Goal: Find contact information: Find contact information

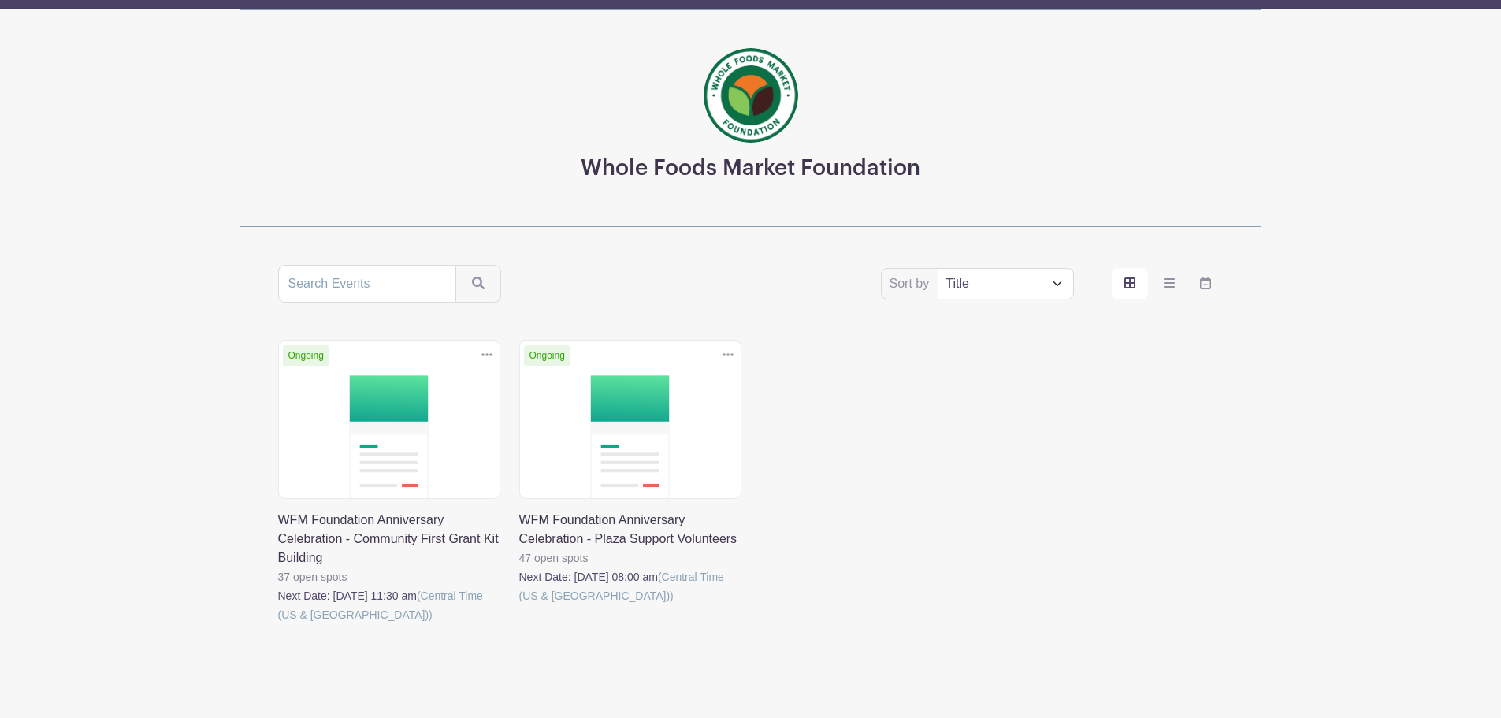
scroll to position [96, 0]
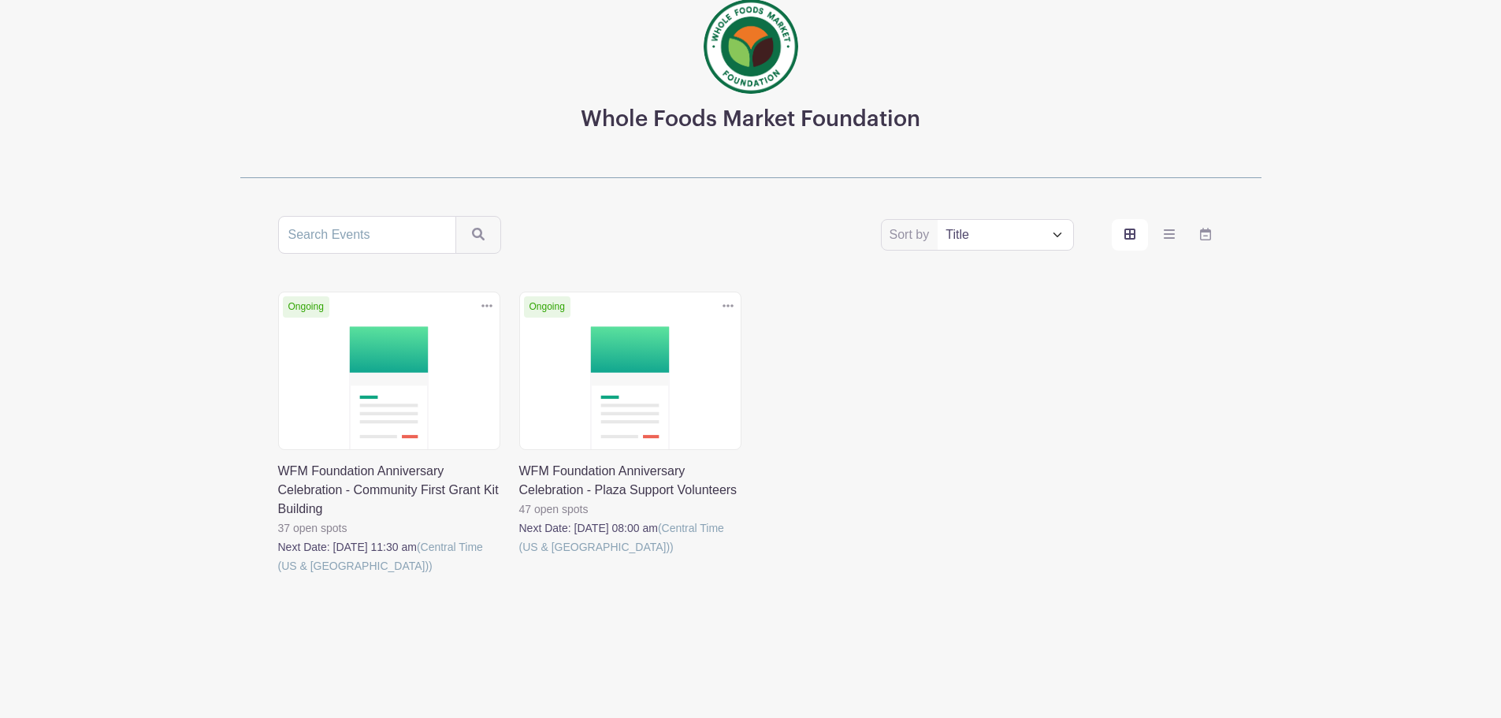
click at [519, 556] on link at bounding box center [519, 556] width 0 height 0
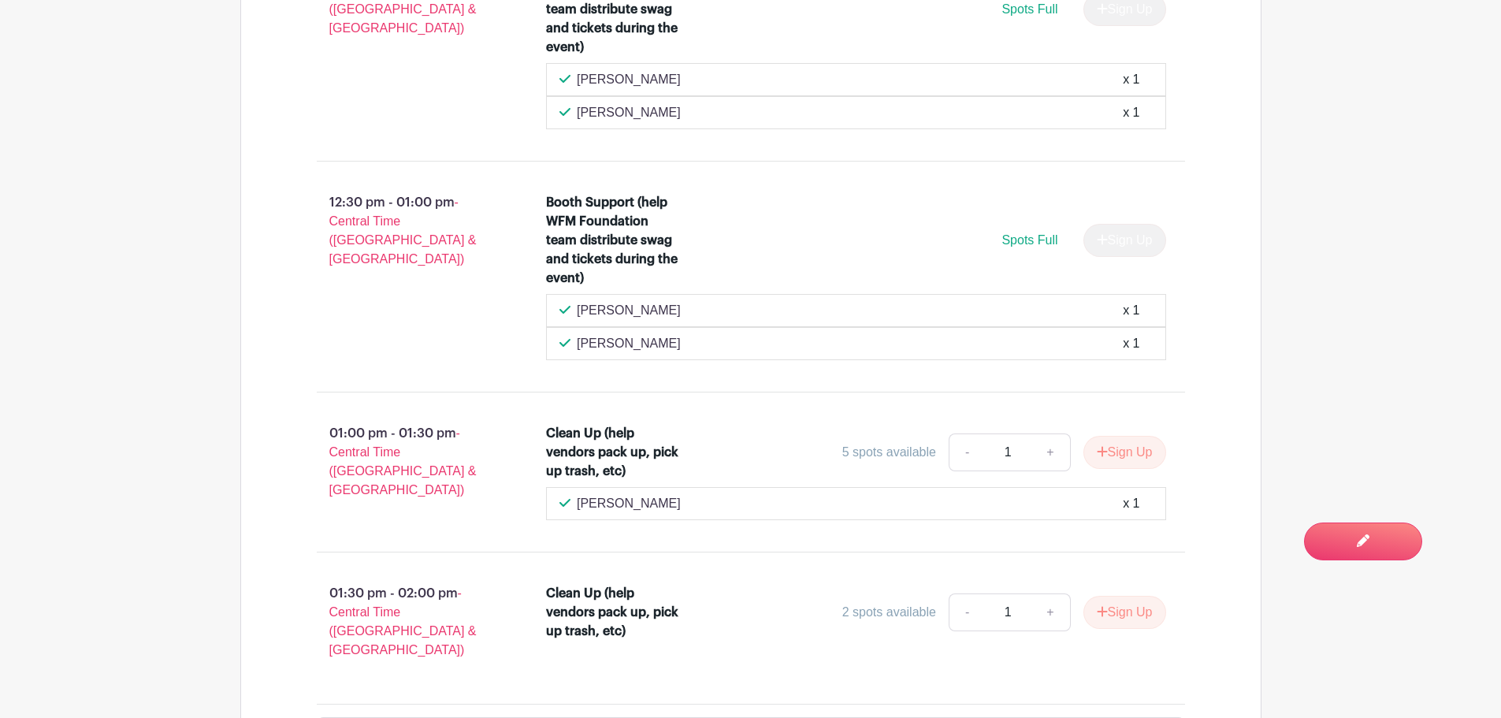
scroll to position [4044, 0]
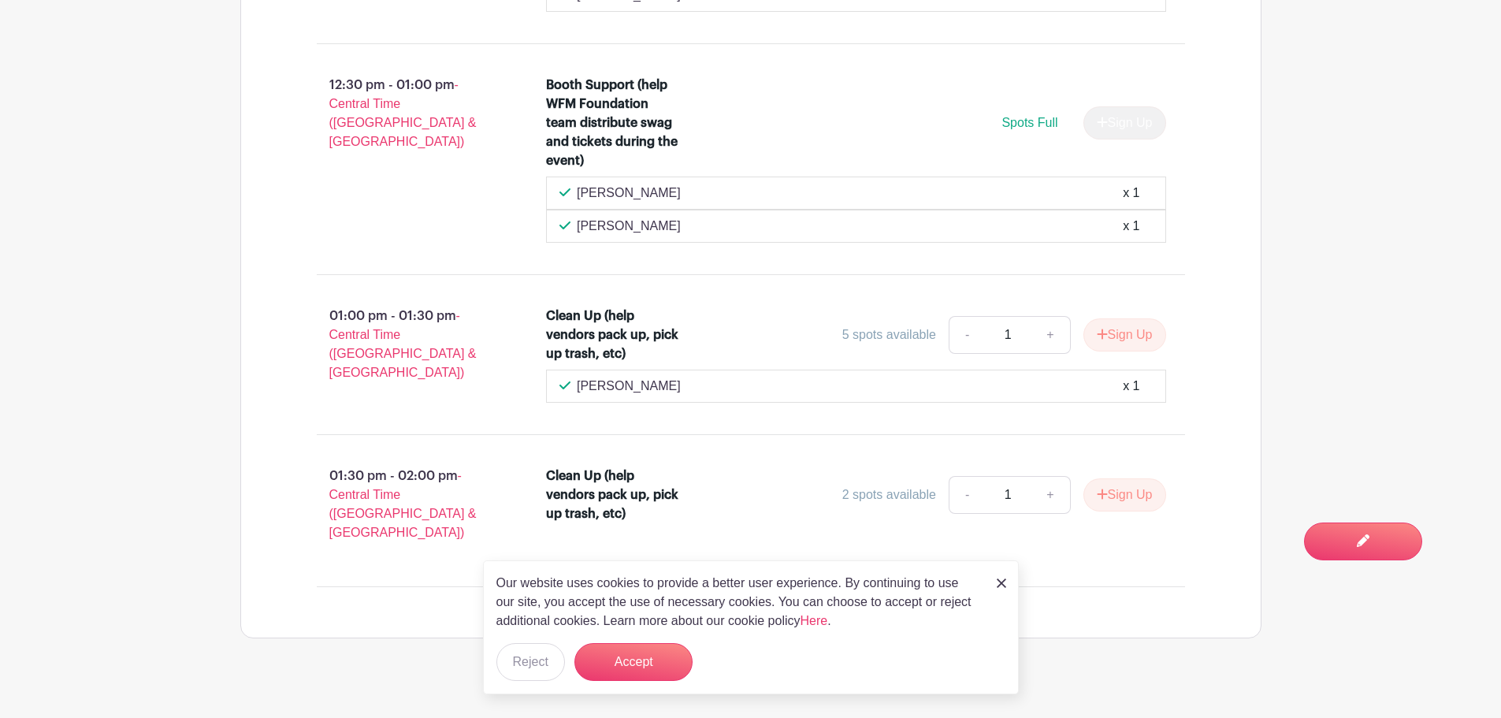
click at [1001, 585] on img at bounding box center [1001, 582] width 9 height 9
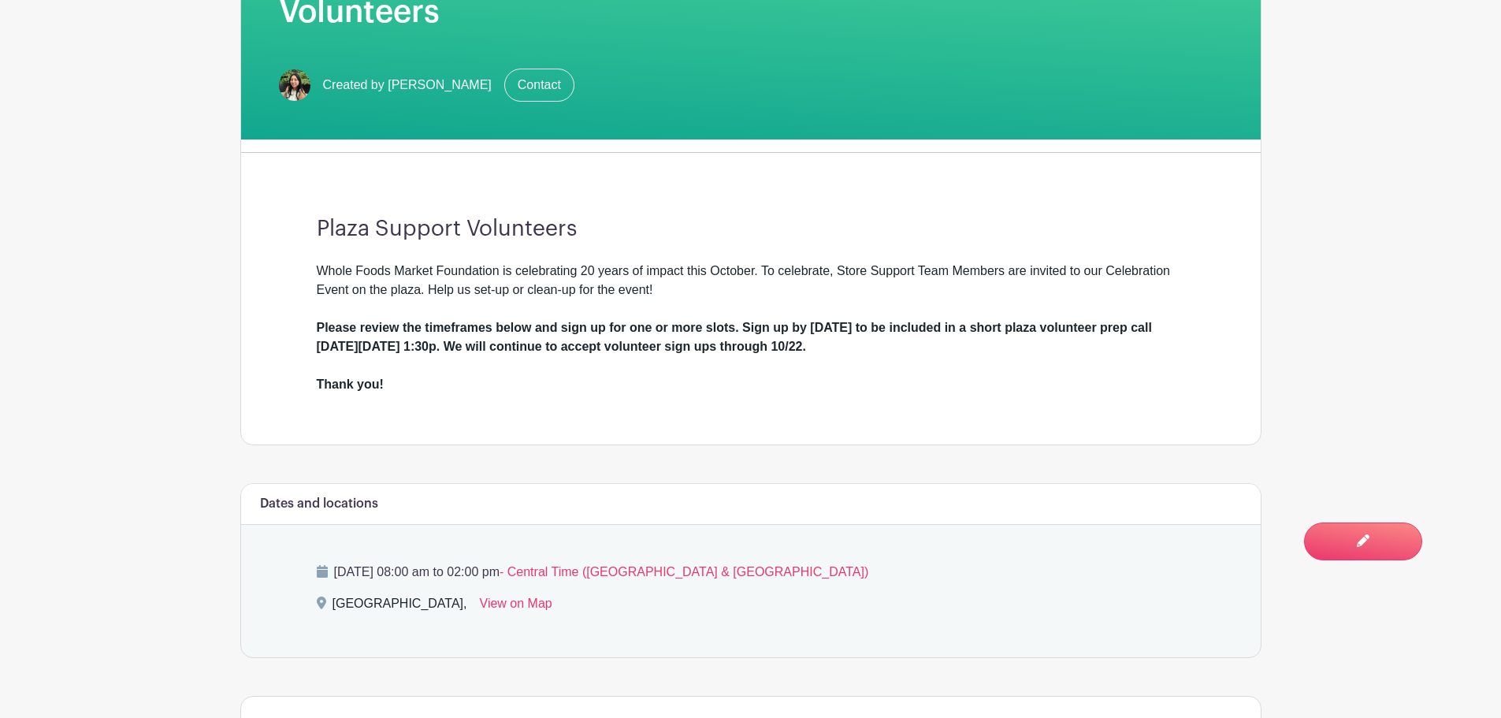
scroll to position [0, 0]
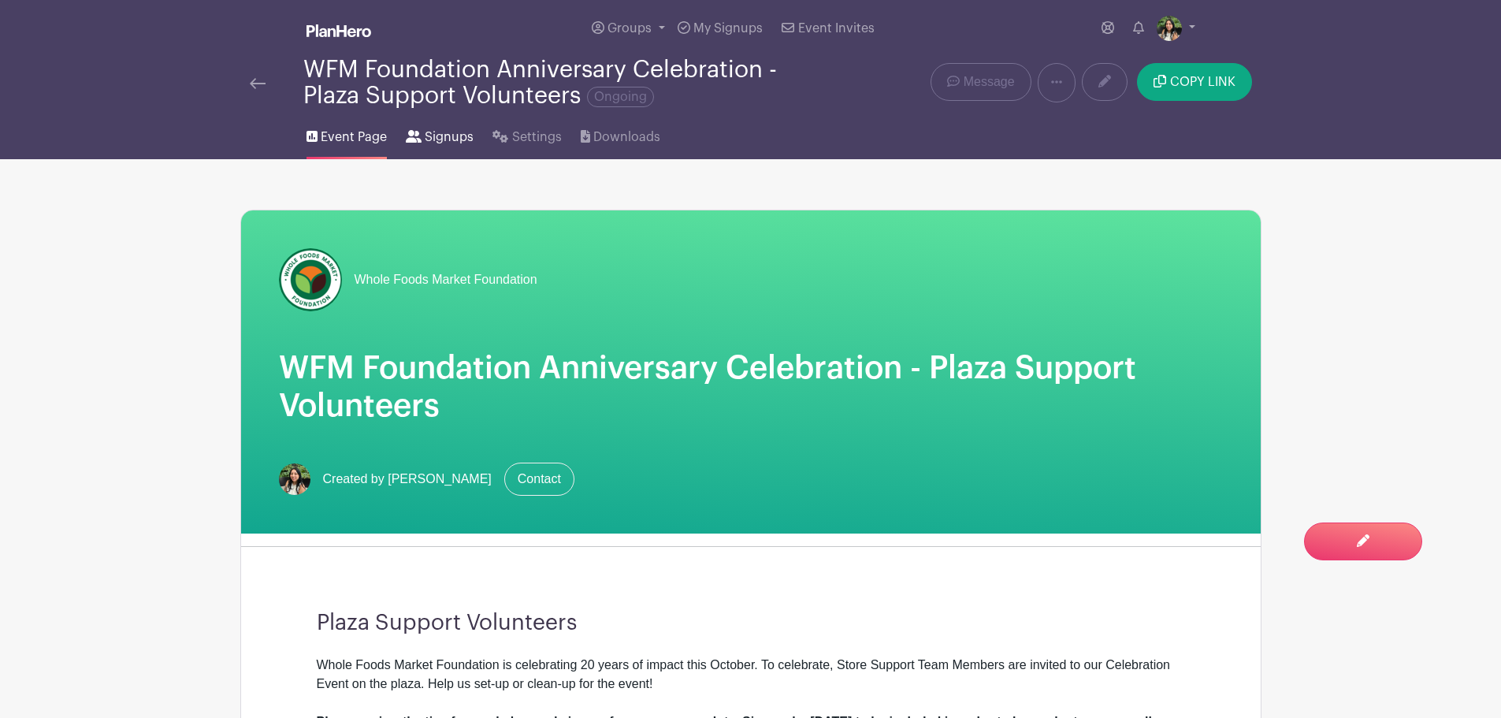
click at [422, 140] on link "Signups" at bounding box center [440, 134] width 68 height 50
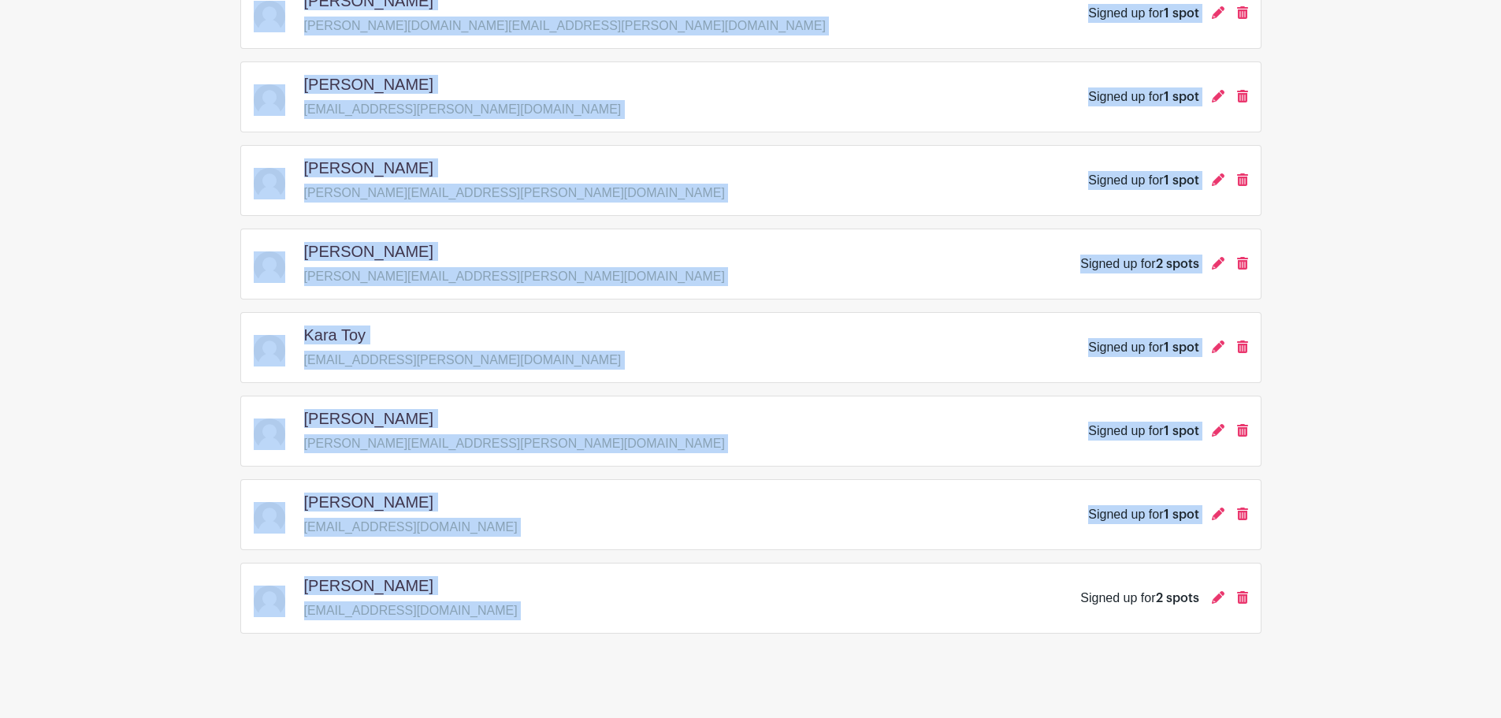
scroll to position [823, 0]
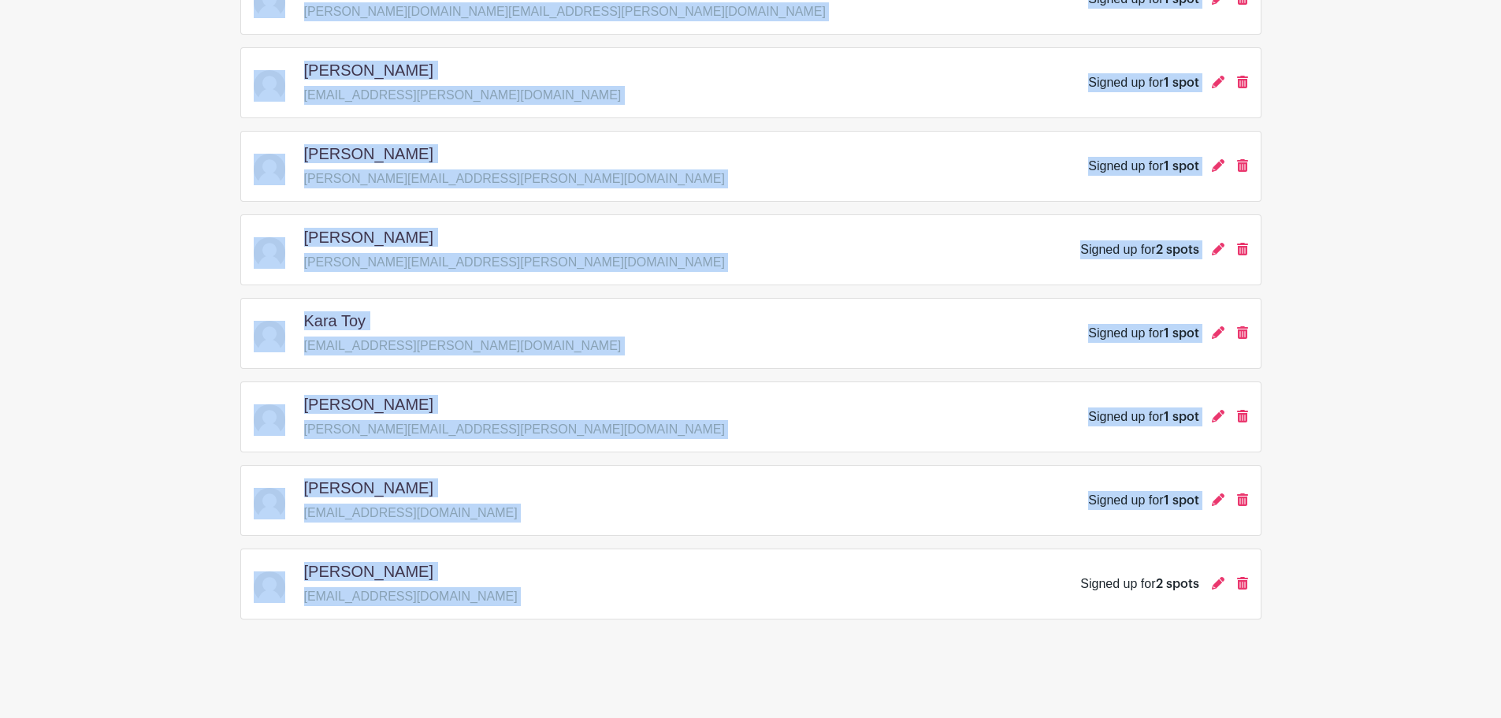
drag, startPoint x: 240, startPoint y: 388, endPoint x: 786, endPoint y: 624, distance: 594.8
copy turbo-frame "[PERSON_NAME] [EMAIL_ADDRESS][PERSON_NAME][DOMAIN_NAME] Signed up for 1 spot [P…"
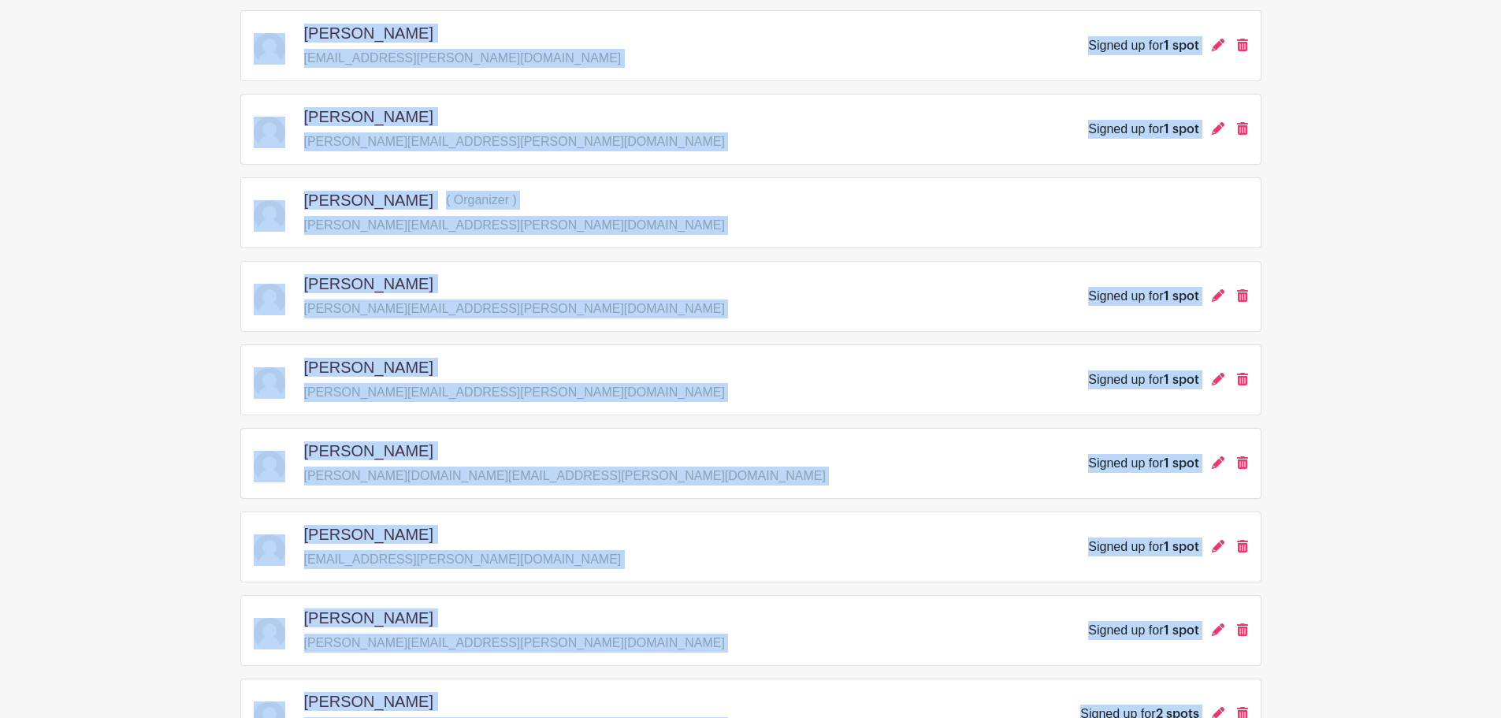
scroll to position [0, 0]
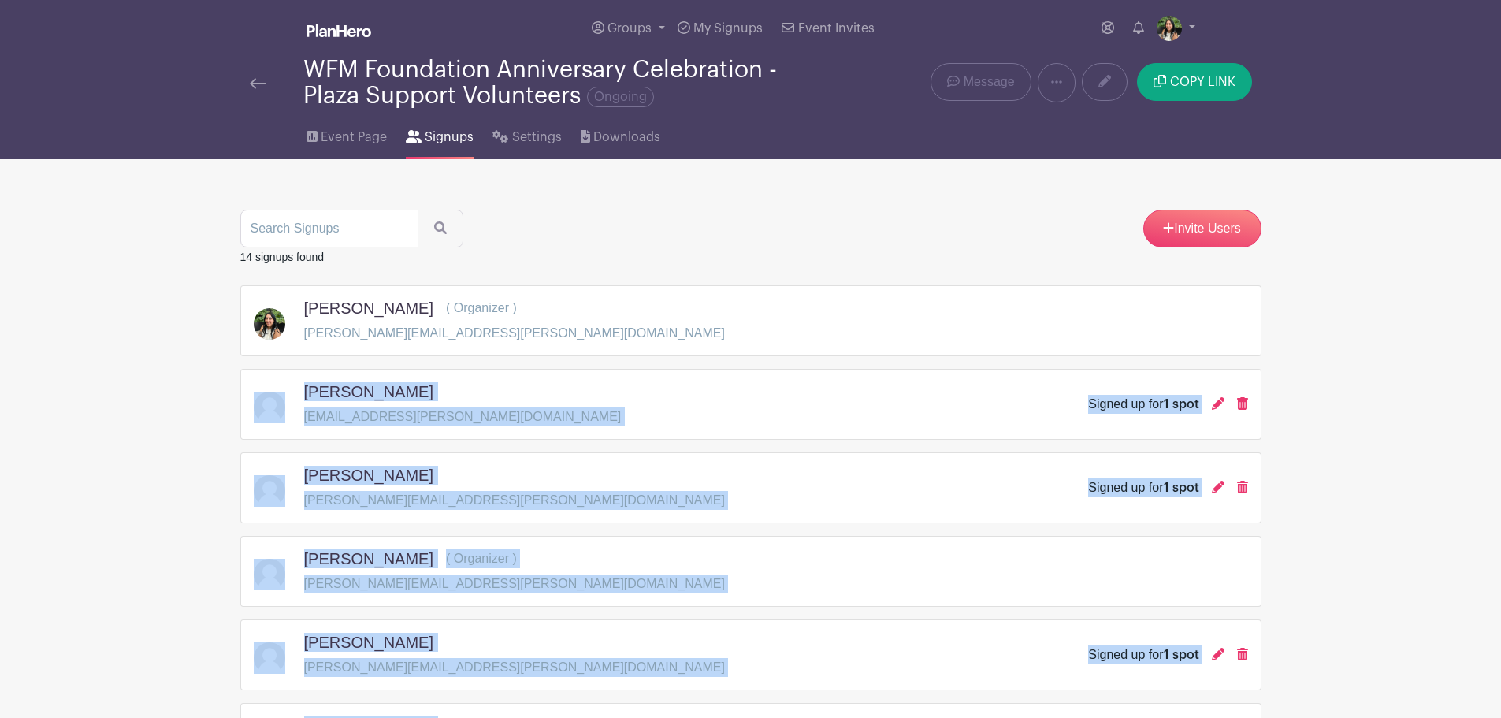
click at [370, 411] on p "[EMAIL_ADDRESS][PERSON_NAME][DOMAIN_NAME]" at bounding box center [463, 416] width 318 height 19
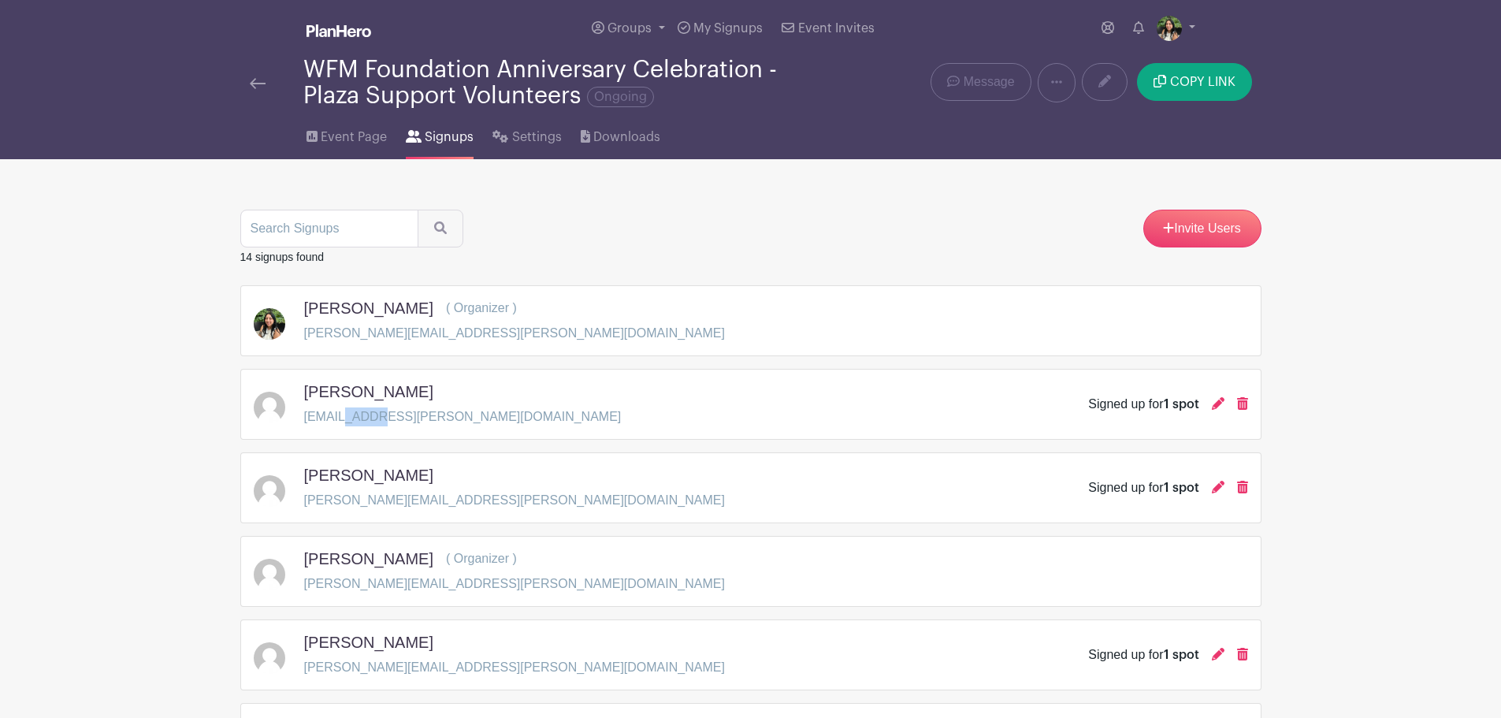
click at [370, 411] on p "[EMAIL_ADDRESS][PERSON_NAME][DOMAIN_NAME]" at bounding box center [463, 416] width 318 height 19
click at [447, 507] on p "[PERSON_NAME][EMAIL_ADDRESS][PERSON_NAME][DOMAIN_NAME]" at bounding box center [514, 500] width 421 height 19
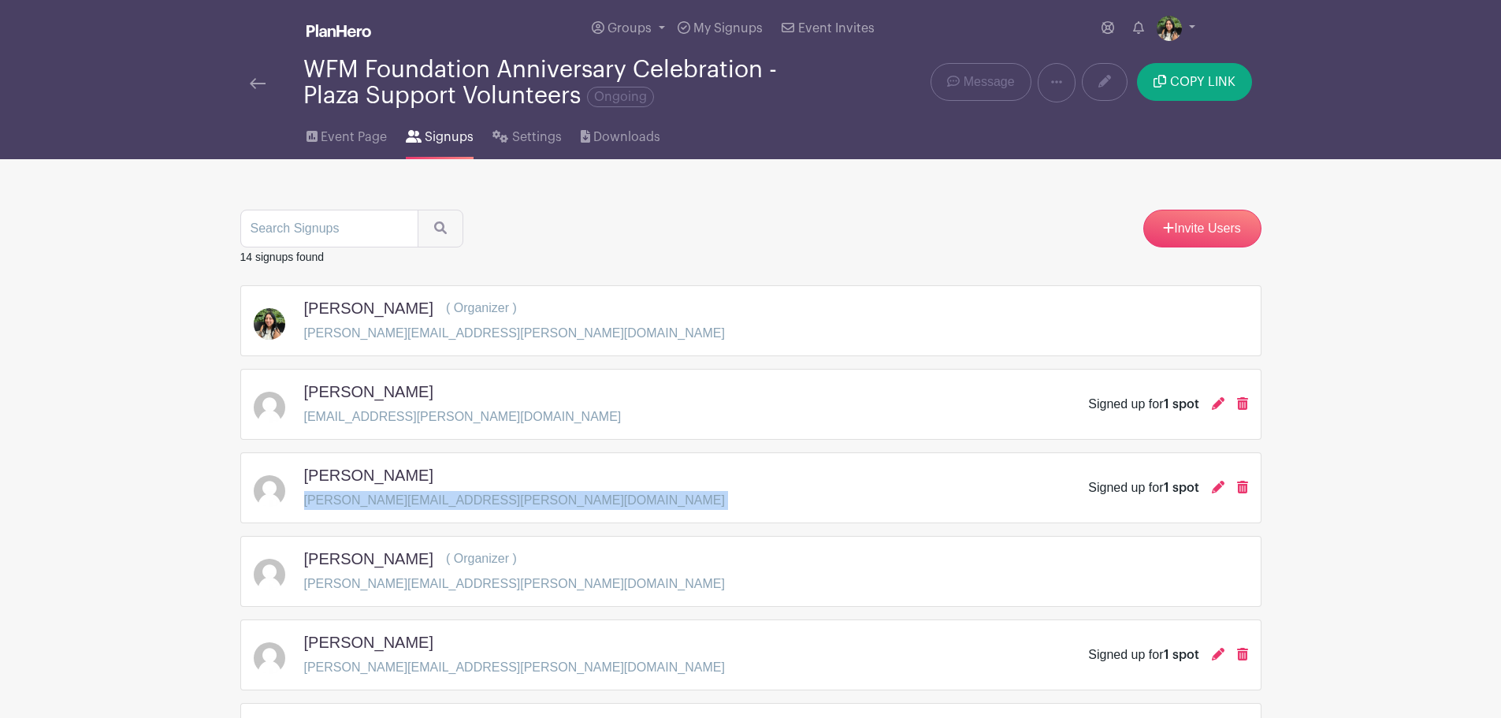
copy div "[PERSON_NAME][EMAIL_ADDRESS][PERSON_NAME][DOMAIN_NAME]"
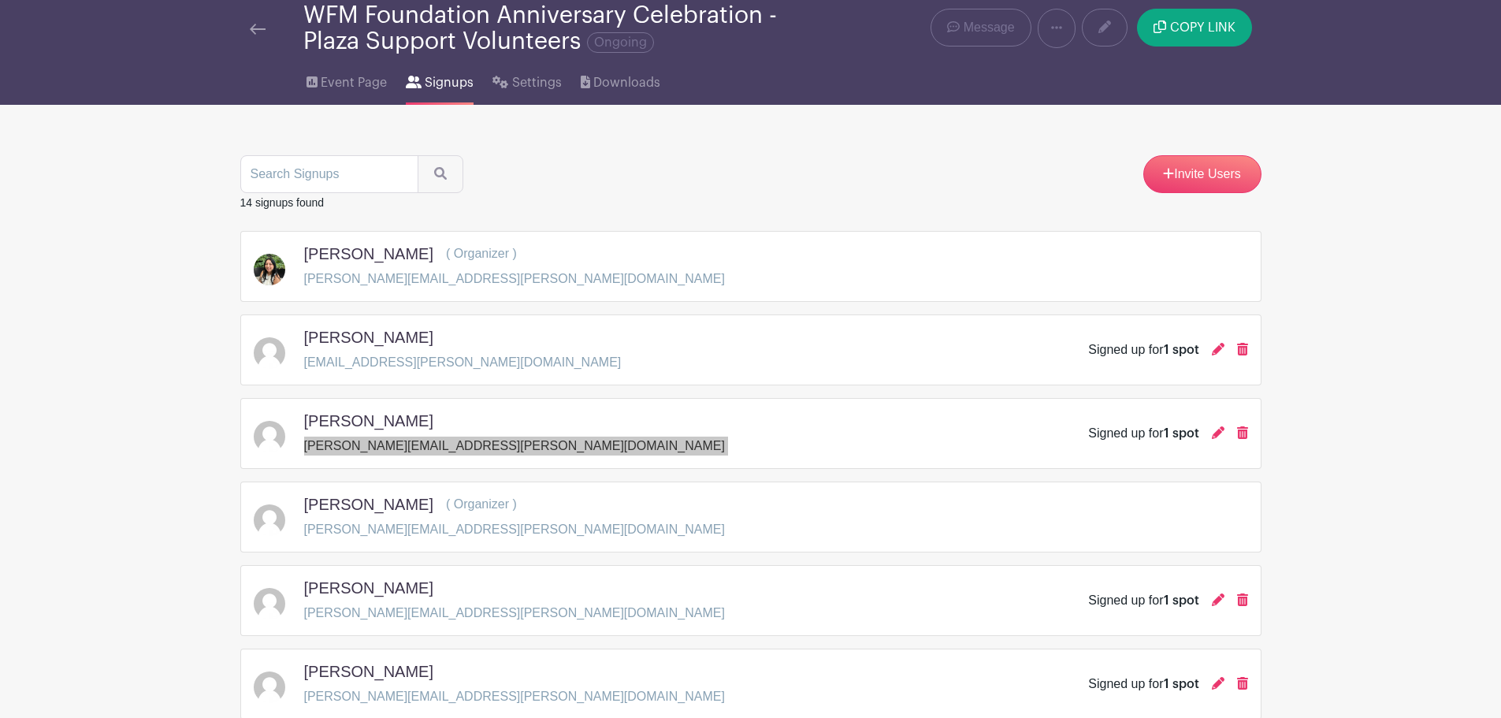
scroll to position [79, 0]
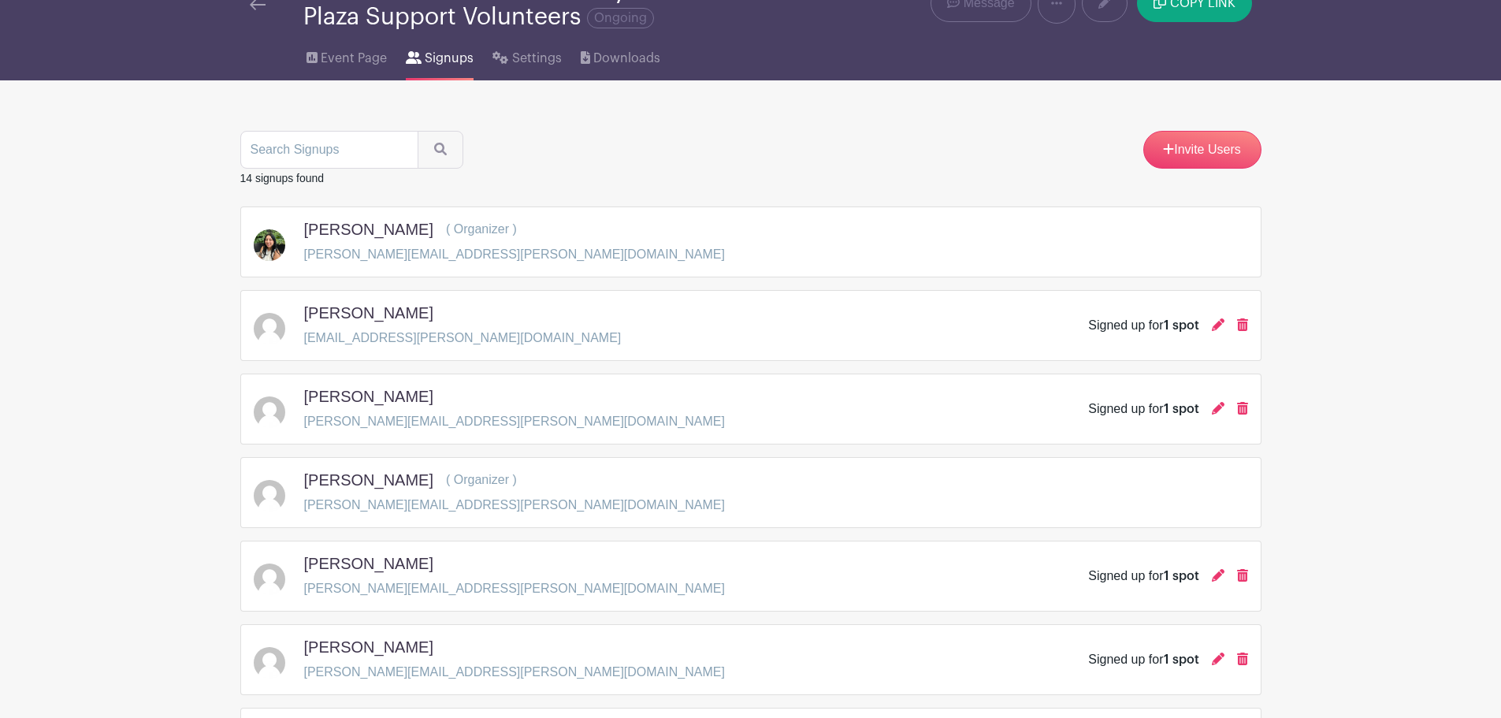
click at [384, 506] on p "[PERSON_NAME][EMAIL_ADDRESS][PERSON_NAME][DOMAIN_NAME]" at bounding box center [514, 505] width 421 height 19
click at [362, 593] on p "[PERSON_NAME][EMAIL_ADDRESS][PERSON_NAME][DOMAIN_NAME]" at bounding box center [514, 588] width 421 height 19
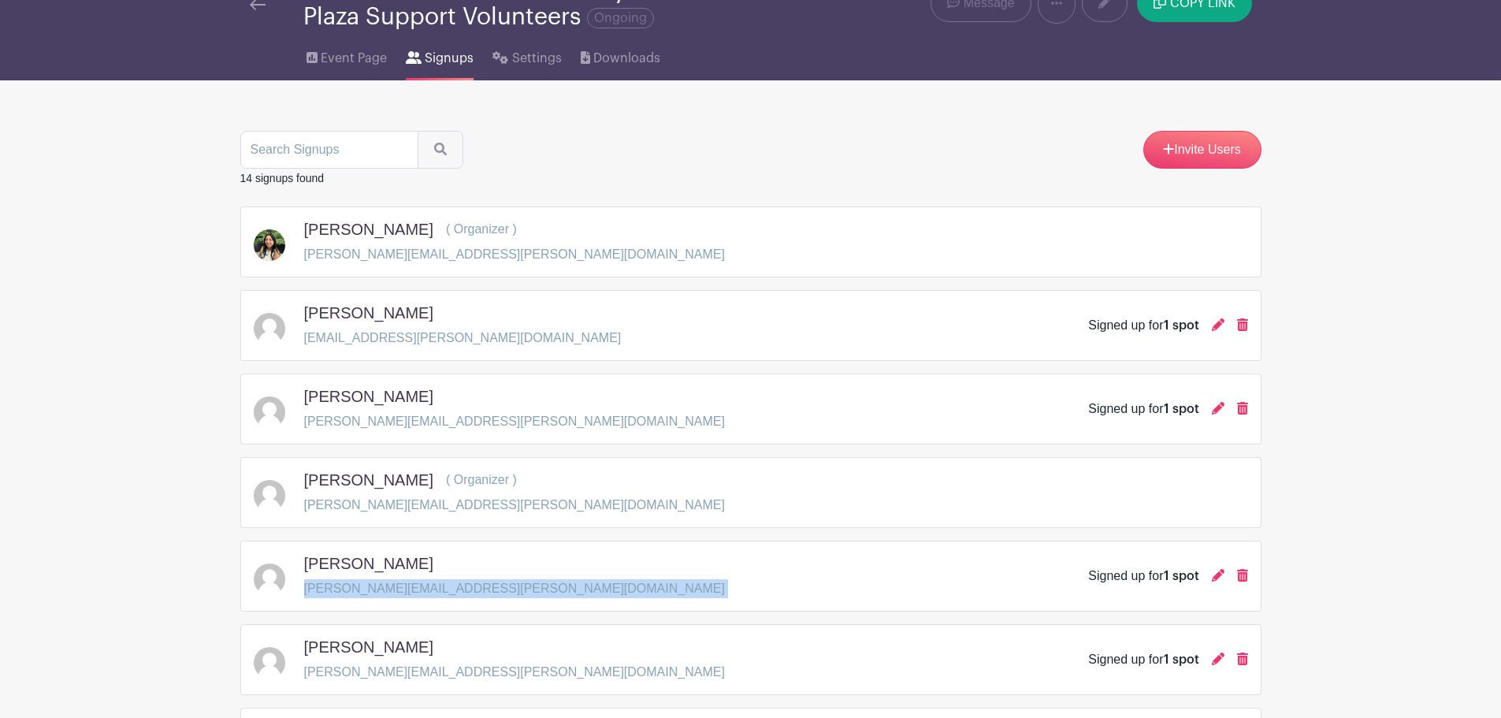
click at [362, 593] on p "[PERSON_NAME][EMAIL_ADDRESS][PERSON_NAME][DOMAIN_NAME]" at bounding box center [514, 588] width 421 height 19
copy div "[PERSON_NAME][EMAIL_ADDRESS][PERSON_NAME][DOMAIN_NAME]"
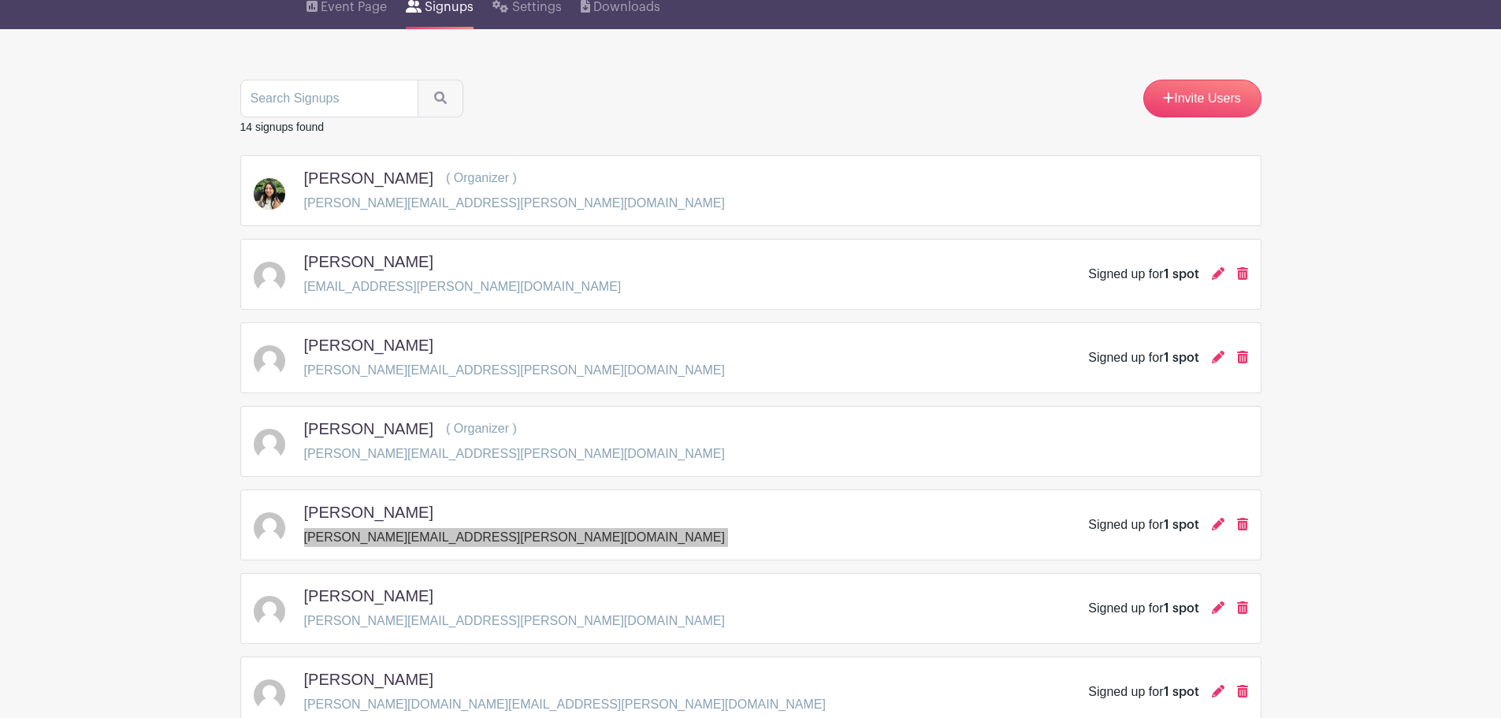
scroll to position [158, 0]
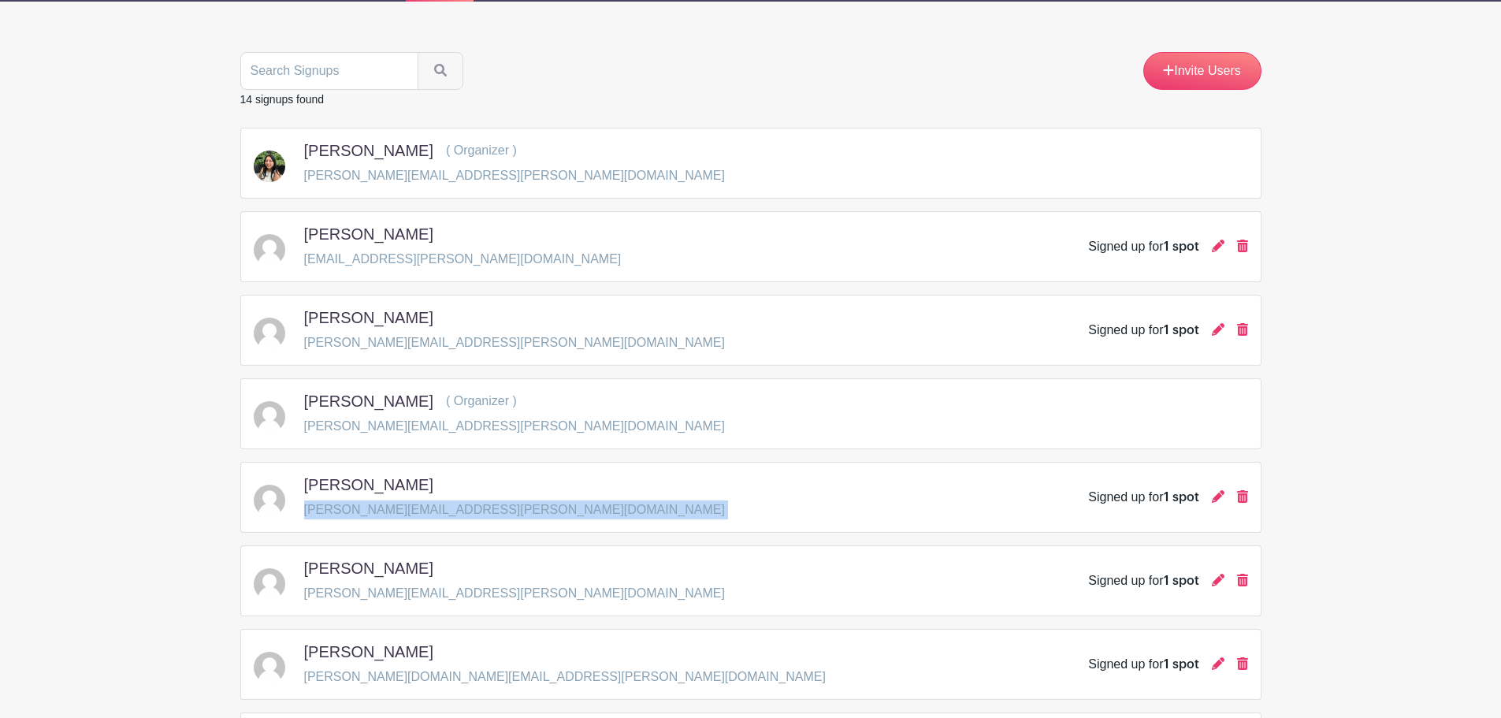
click at [420, 594] on p "[PERSON_NAME][EMAIL_ADDRESS][PERSON_NAME][DOMAIN_NAME]" at bounding box center [514, 593] width 421 height 19
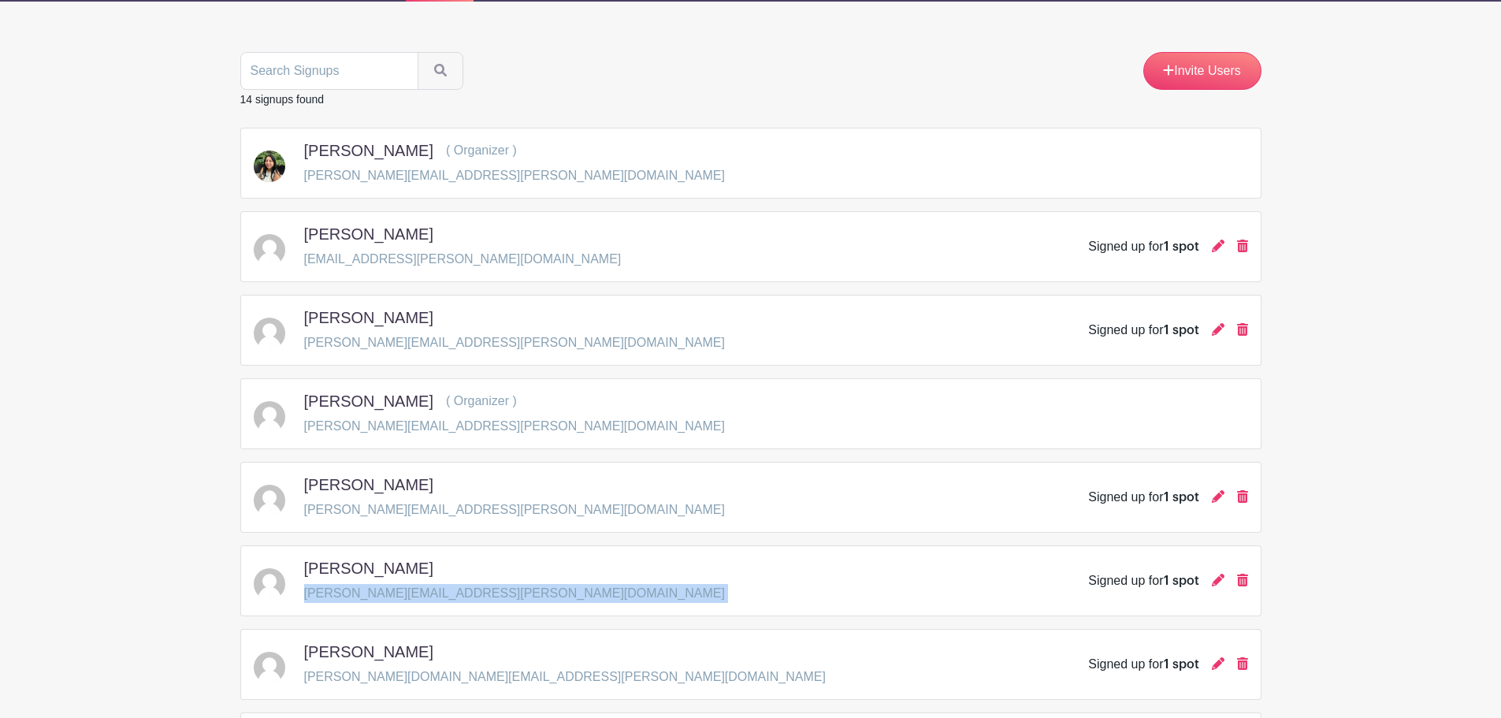
click at [420, 594] on p "[PERSON_NAME][EMAIL_ADDRESS][PERSON_NAME][DOMAIN_NAME]" at bounding box center [514, 593] width 421 height 19
copy div "[PERSON_NAME][EMAIL_ADDRESS][PERSON_NAME][DOMAIN_NAME]"
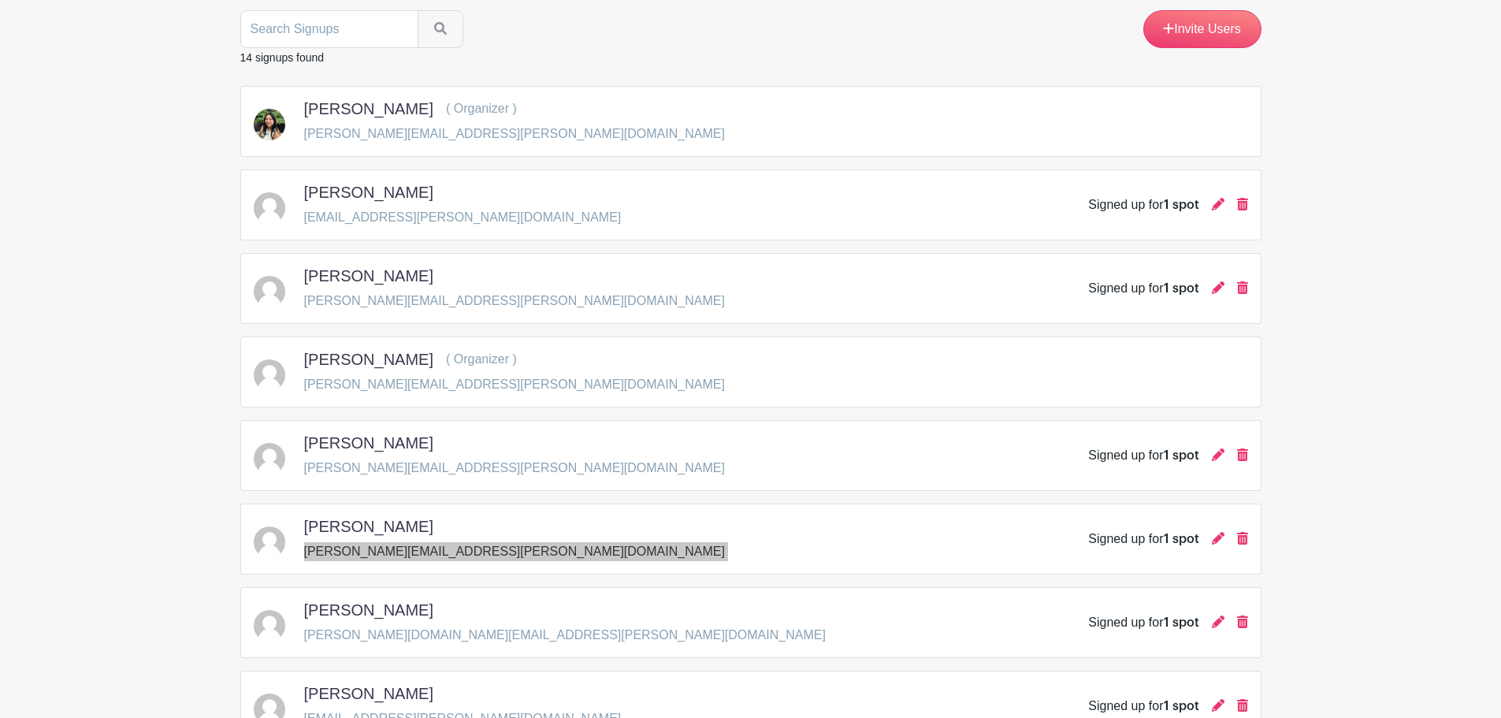
scroll to position [315, 0]
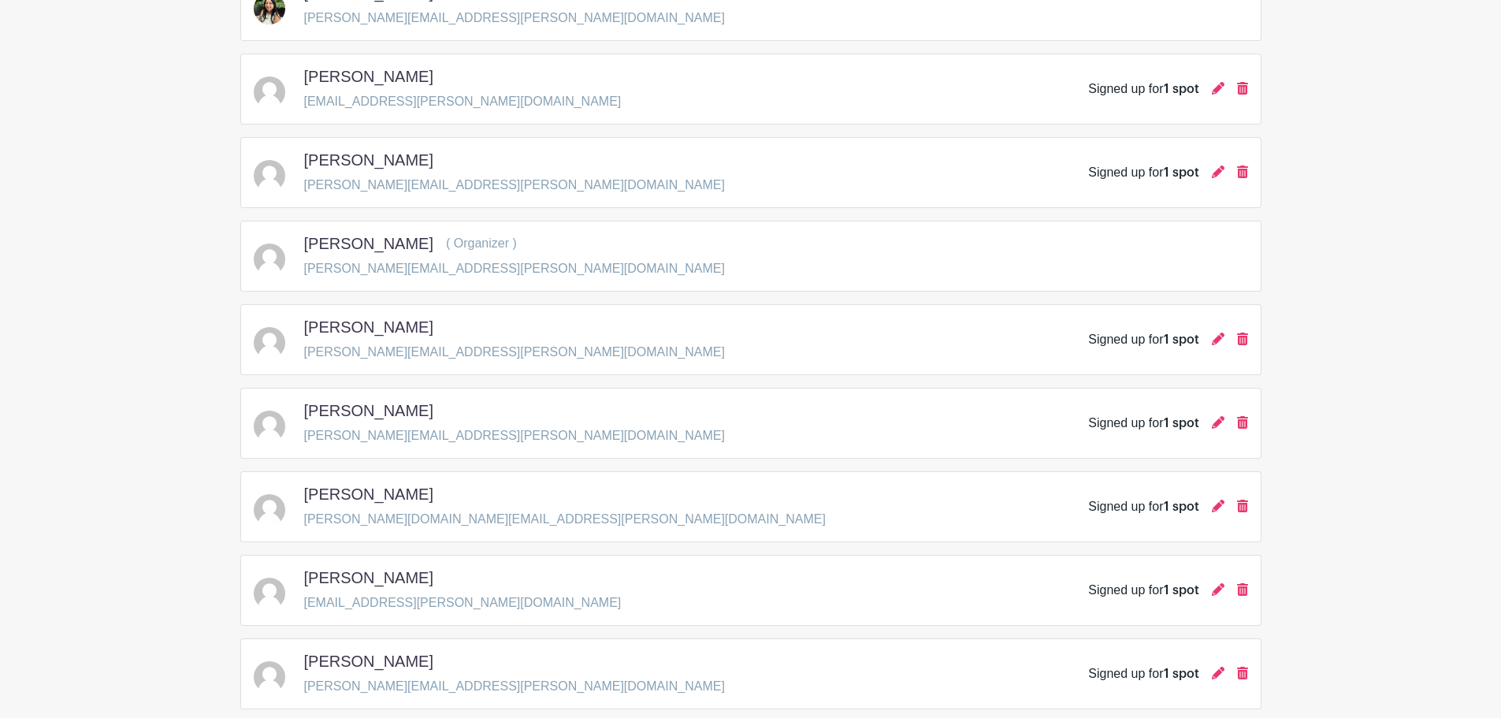
click at [343, 526] on p "[PERSON_NAME][DOMAIN_NAME][EMAIL_ADDRESS][PERSON_NAME][DOMAIN_NAME]" at bounding box center [565, 519] width 522 height 19
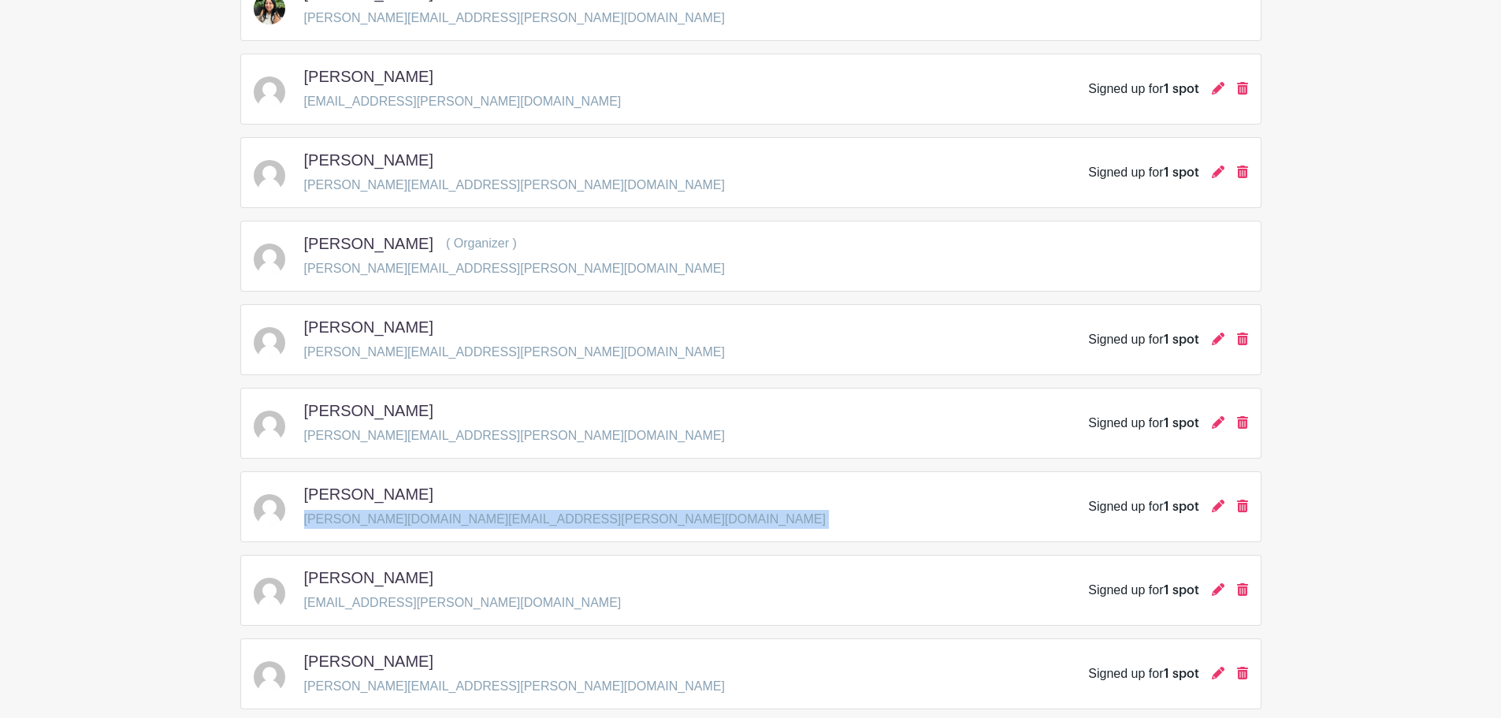
click at [343, 526] on p "[PERSON_NAME][DOMAIN_NAME][EMAIL_ADDRESS][PERSON_NAME][DOMAIN_NAME]" at bounding box center [565, 519] width 522 height 19
copy div "[PERSON_NAME][DOMAIN_NAME][EMAIL_ADDRESS][PERSON_NAME][DOMAIN_NAME]"
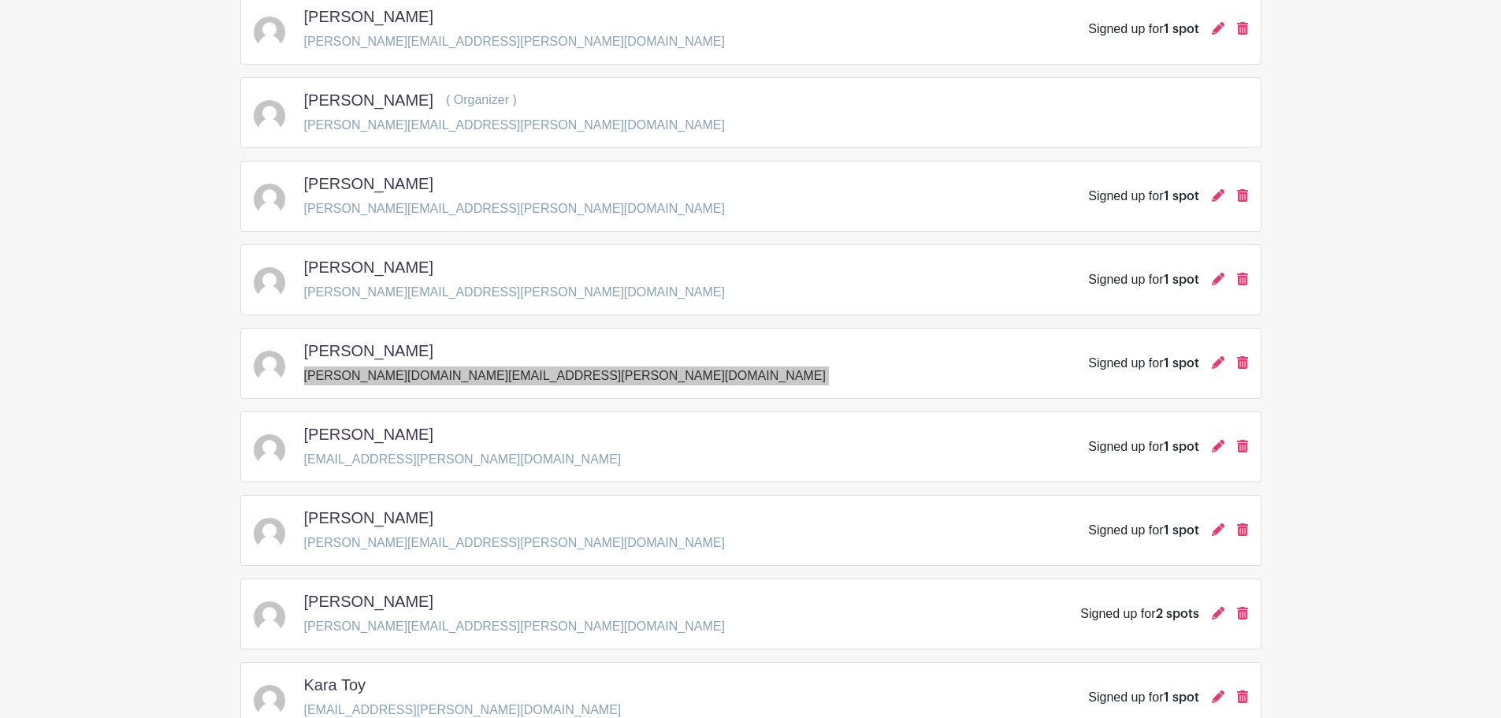
scroll to position [473, 0]
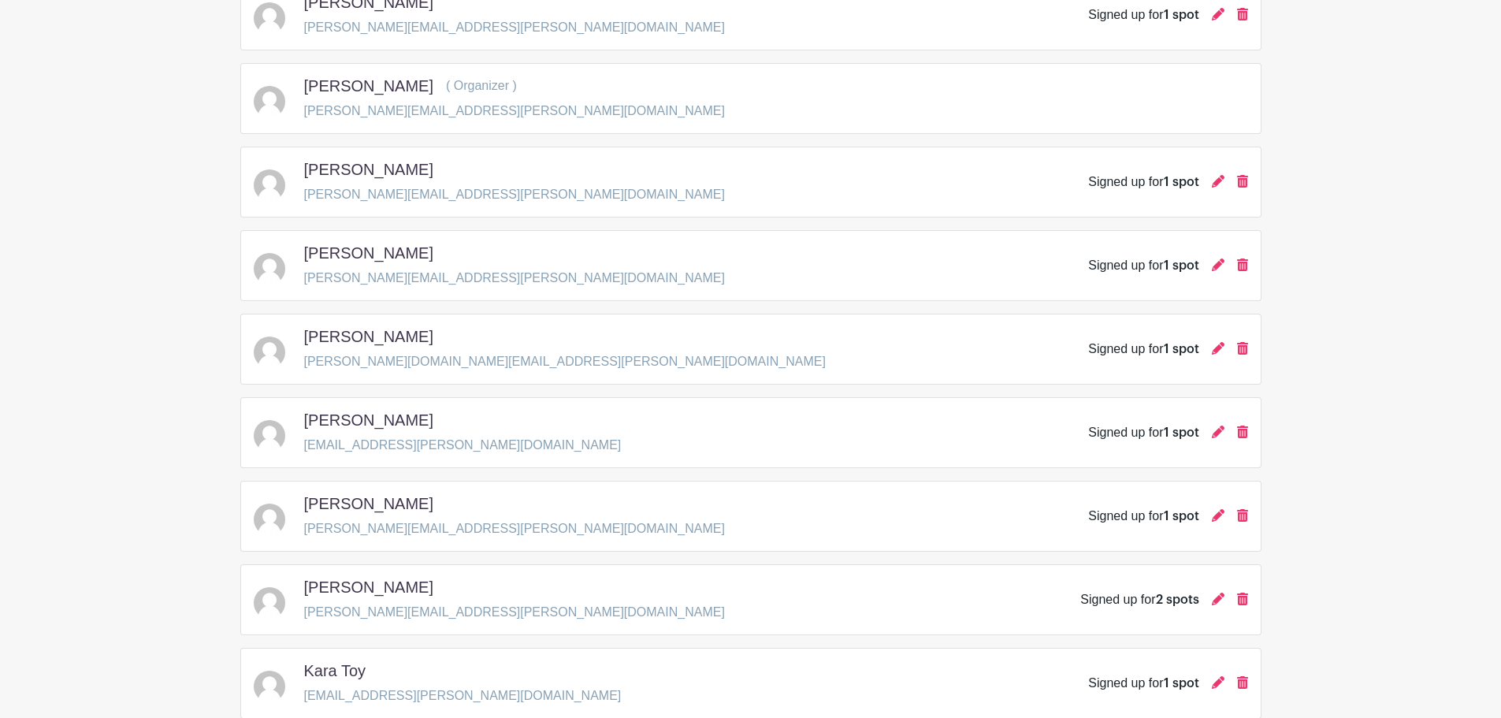
click at [359, 444] on p "[EMAIL_ADDRESS][PERSON_NAME][DOMAIN_NAME]" at bounding box center [463, 445] width 318 height 19
copy div "[EMAIL_ADDRESS][PERSON_NAME][DOMAIN_NAME]"
click at [388, 527] on p "[PERSON_NAME][EMAIL_ADDRESS][PERSON_NAME][DOMAIN_NAME]" at bounding box center [514, 528] width 421 height 19
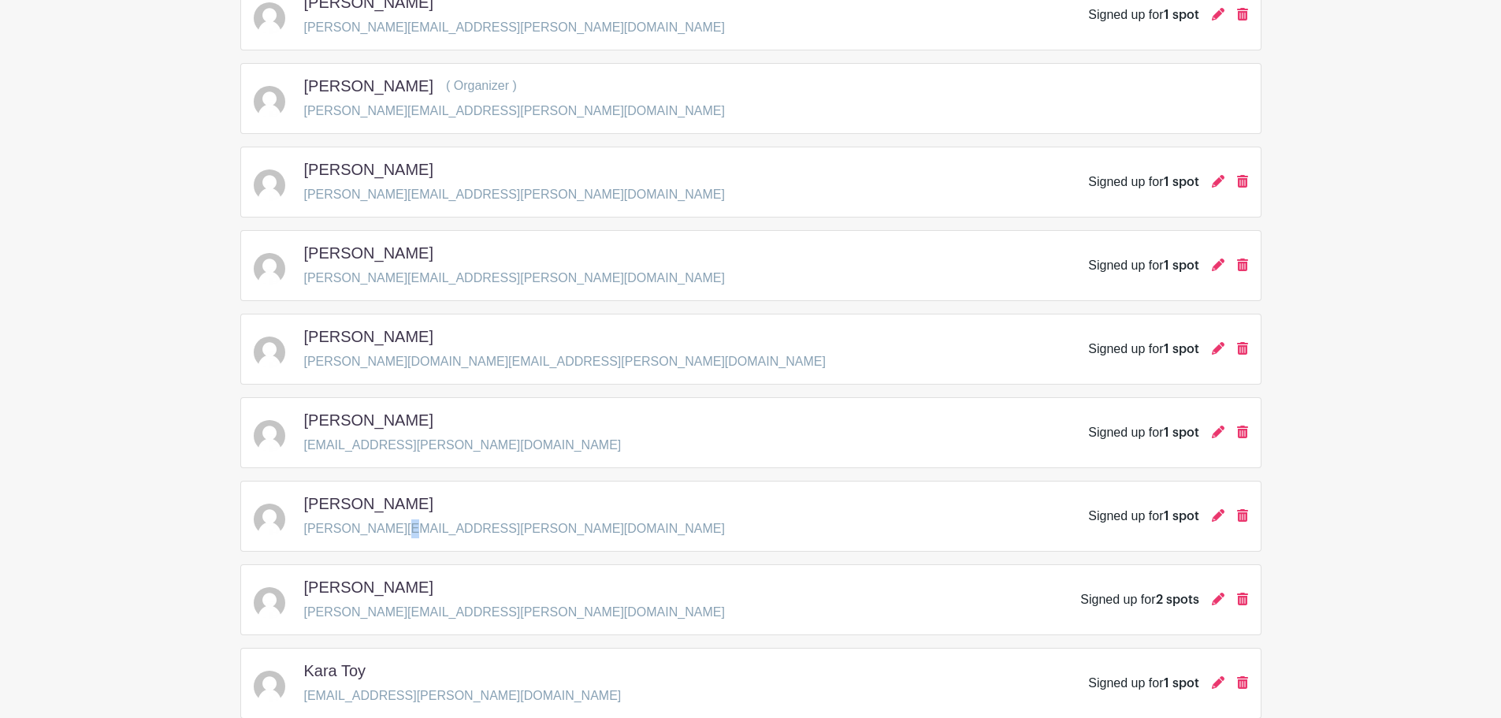
click at [388, 527] on p "[PERSON_NAME][EMAIL_ADDRESS][PERSON_NAME][DOMAIN_NAME]" at bounding box center [514, 528] width 421 height 19
copy div "[PERSON_NAME][EMAIL_ADDRESS][PERSON_NAME][DOMAIN_NAME]"
click at [414, 622] on div "[PERSON_NAME] [PERSON_NAME][EMAIL_ADDRESS][PERSON_NAME][DOMAIN_NAME] Signed up …" at bounding box center [750, 599] width 1021 height 71
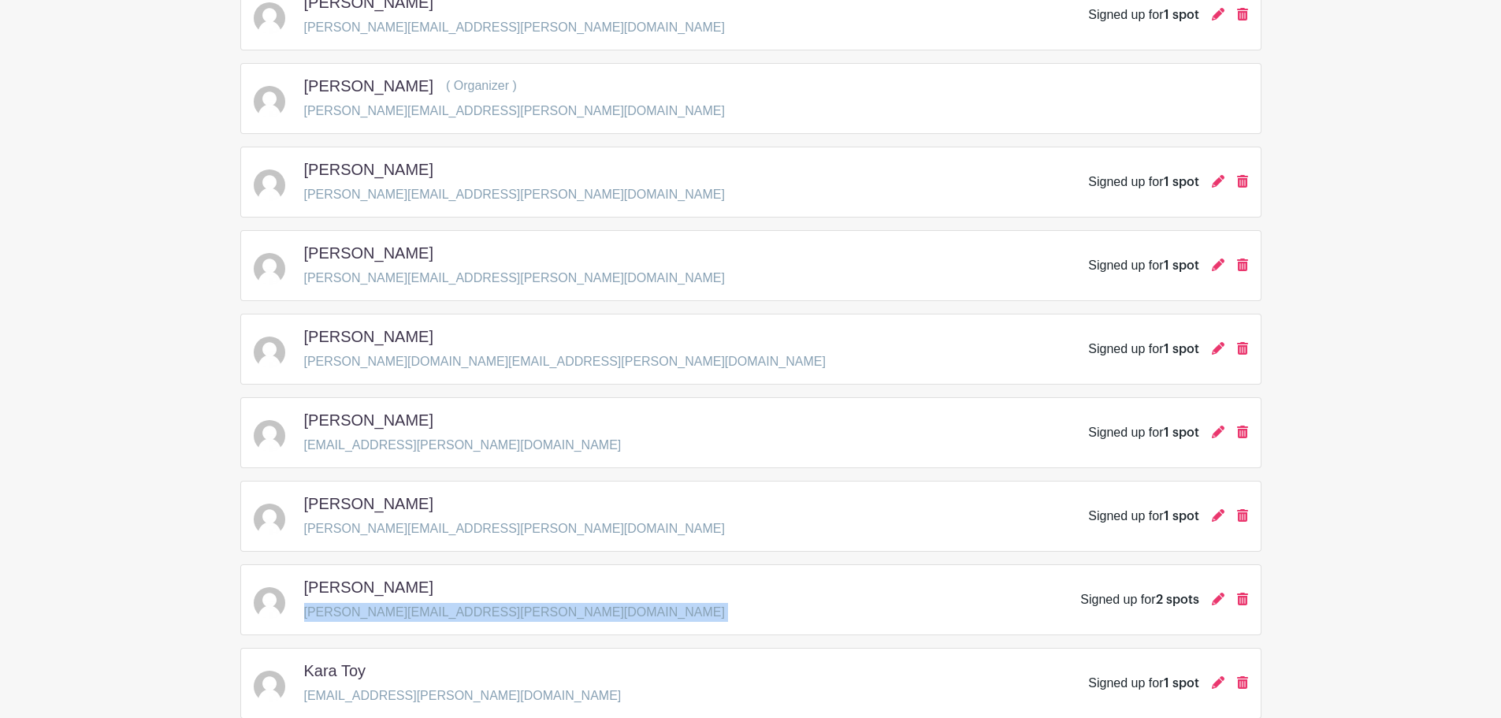
click at [414, 622] on div "[PERSON_NAME] [PERSON_NAME][EMAIL_ADDRESS][PERSON_NAME][DOMAIN_NAME] Signed up …" at bounding box center [750, 599] width 1021 height 71
copy div "[PERSON_NAME][EMAIL_ADDRESS][PERSON_NAME][DOMAIN_NAME]"
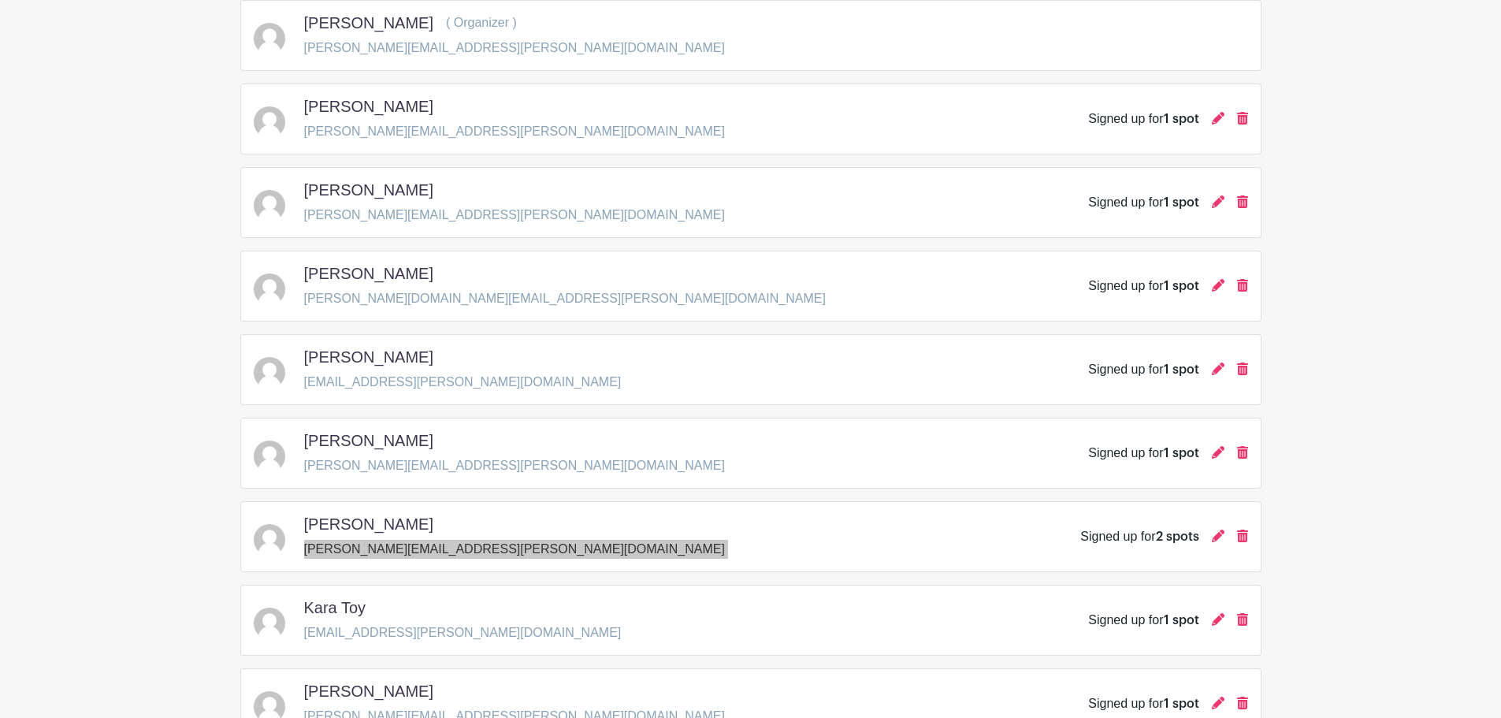
scroll to position [630, 0]
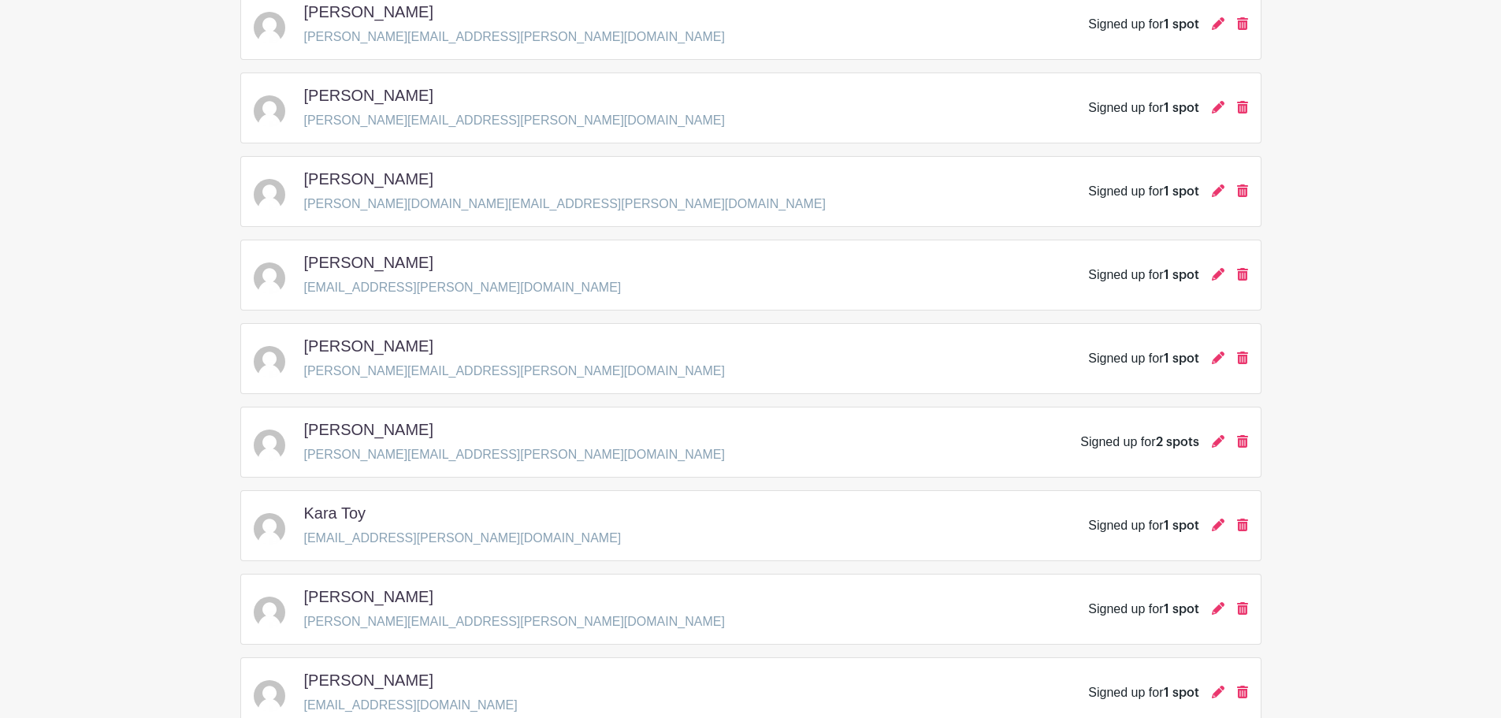
click at [439, 533] on p "[EMAIL_ADDRESS][PERSON_NAME][DOMAIN_NAME]" at bounding box center [463, 538] width 318 height 19
click at [438, 533] on p "[EMAIL_ADDRESS][PERSON_NAME][DOMAIN_NAME]" at bounding box center [463, 538] width 318 height 19
copy div "[EMAIL_ADDRESS][PERSON_NAME][DOMAIN_NAME]"
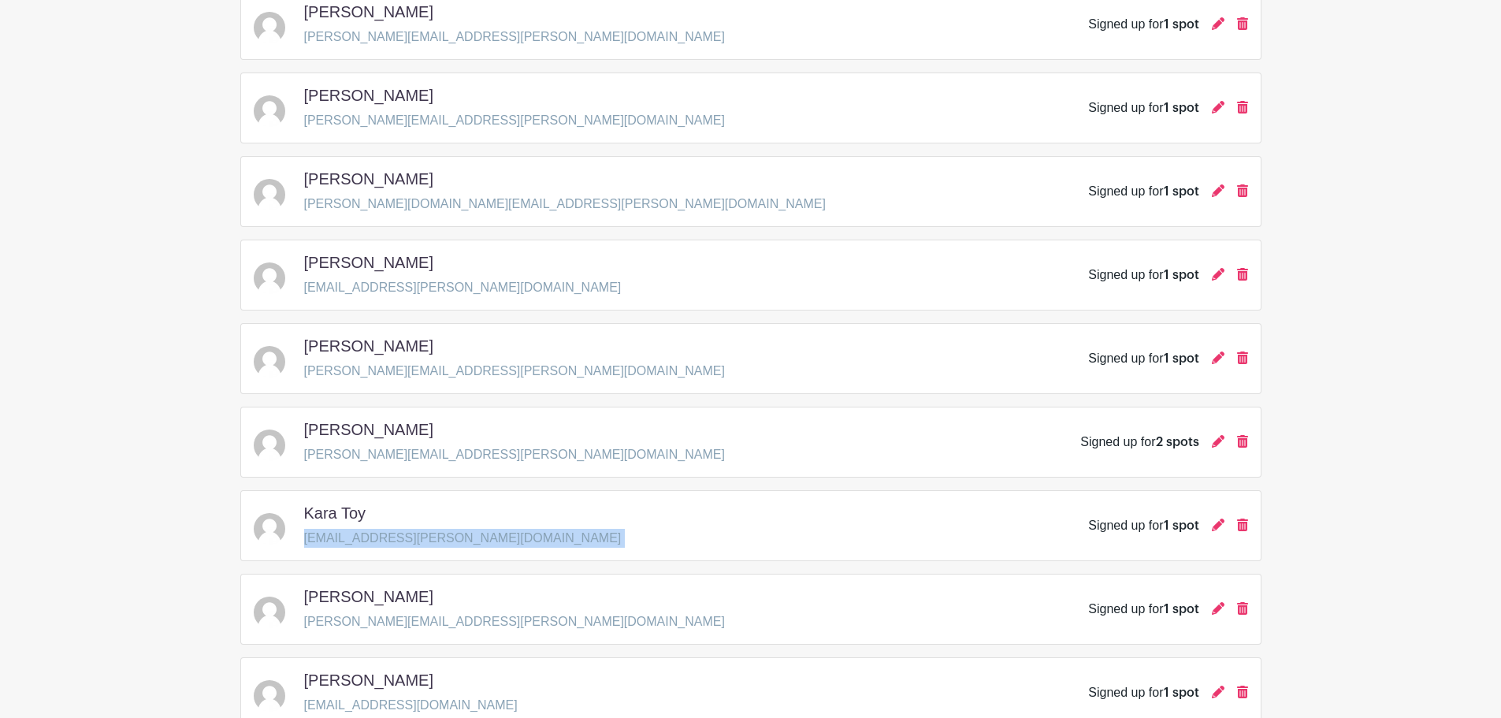
click at [331, 614] on p "[PERSON_NAME][EMAIL_ADDRESS][PERSON_NAME][DOMAIN_NAME]" at bounding box center [514, 621] width 421 height 19
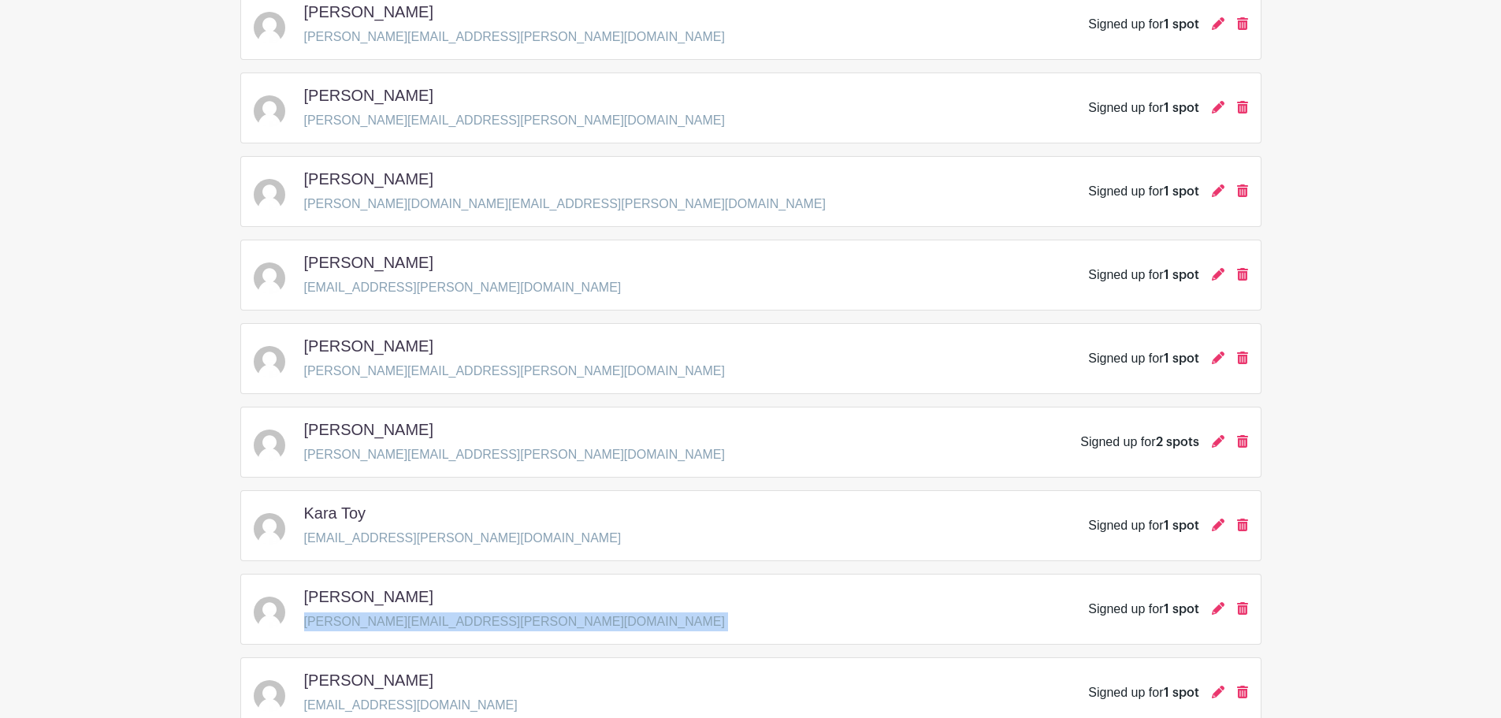
click at [331, 614] on p "[PERSON_NAME][EMAIL_ADDRESS][PERSON_NAME][DOMAIN_NAME]" at bounding box center [514, 621] width 421 height 19
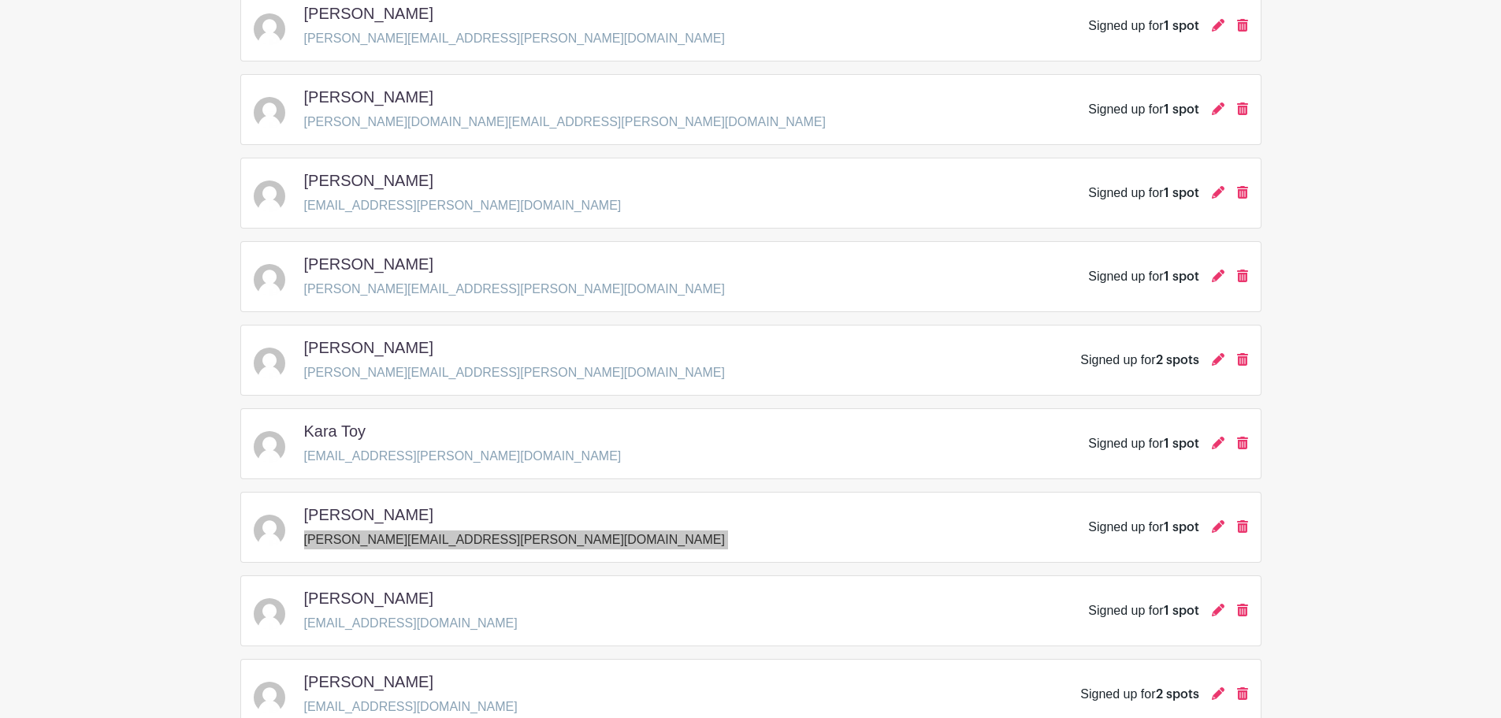
scroll to position [823, 0]
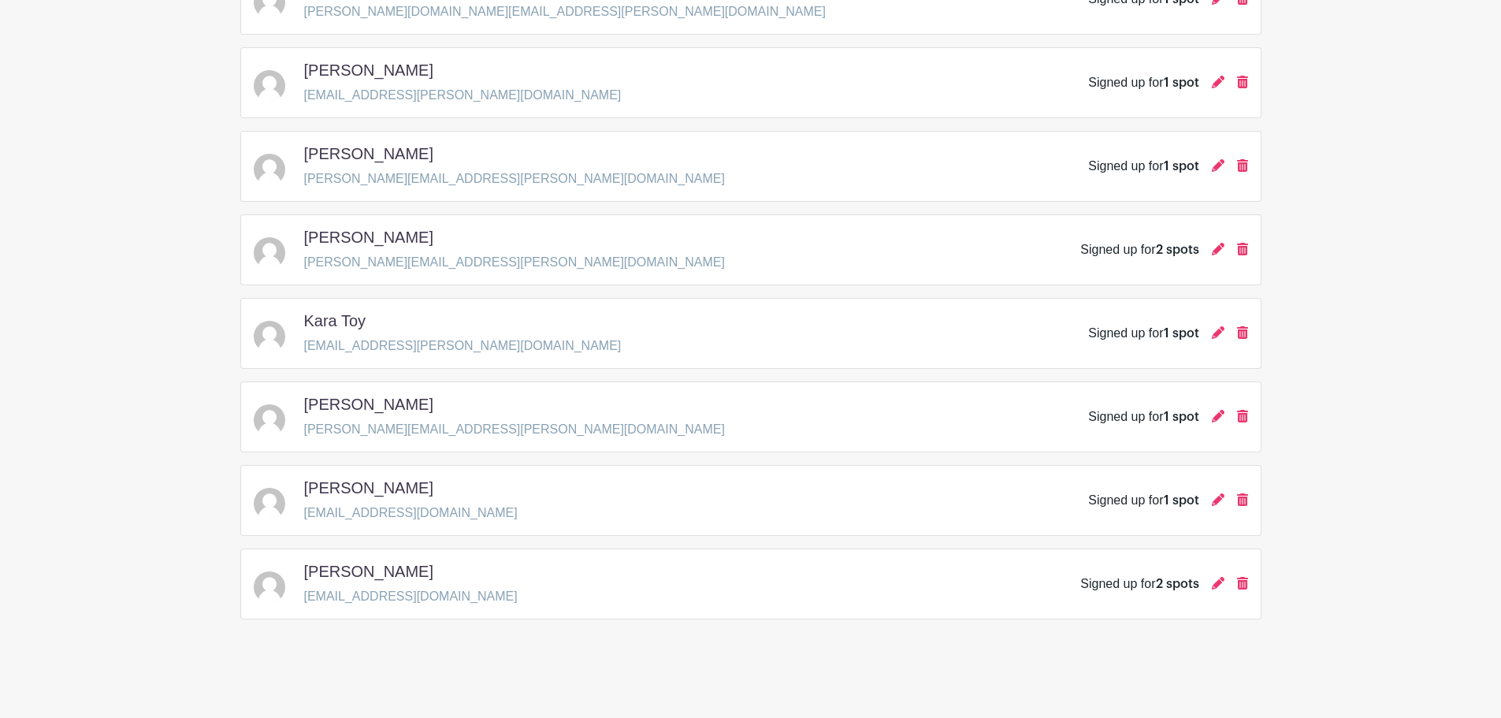
click at [326, 514] on p "[EMAIL_ADDRESS][DOMAIN_NAME]" at bounding box center [411, 513] width 214 height 19
click at [325, 594] on p "[EMAIL_ADDRESS][DOMAIN_NAME]" at bounding box center [411, 596] width 214 height 19
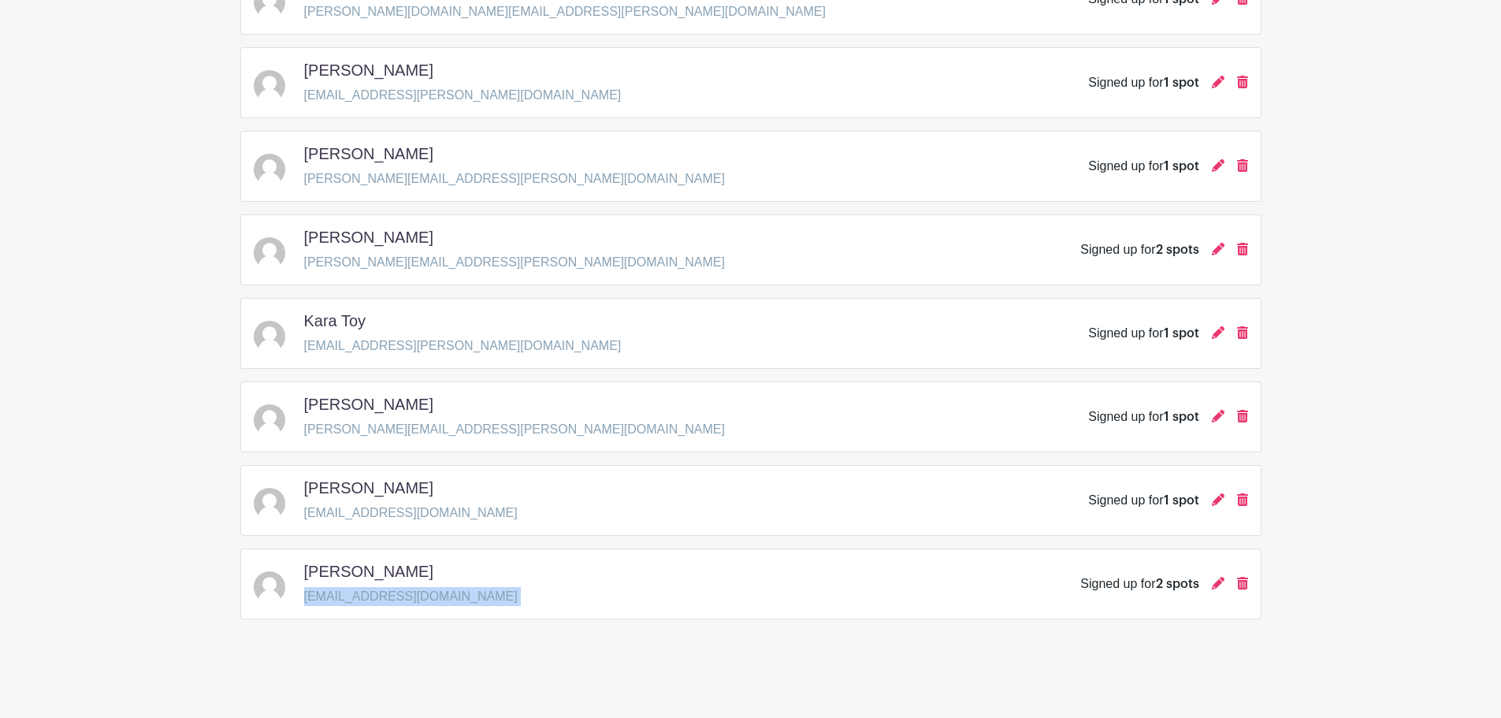
click at [325, 594] on p "[EMAIL_ADDRESS][DOMAIN_NAME]" at bounding box center [411, 596] width 214 height 19
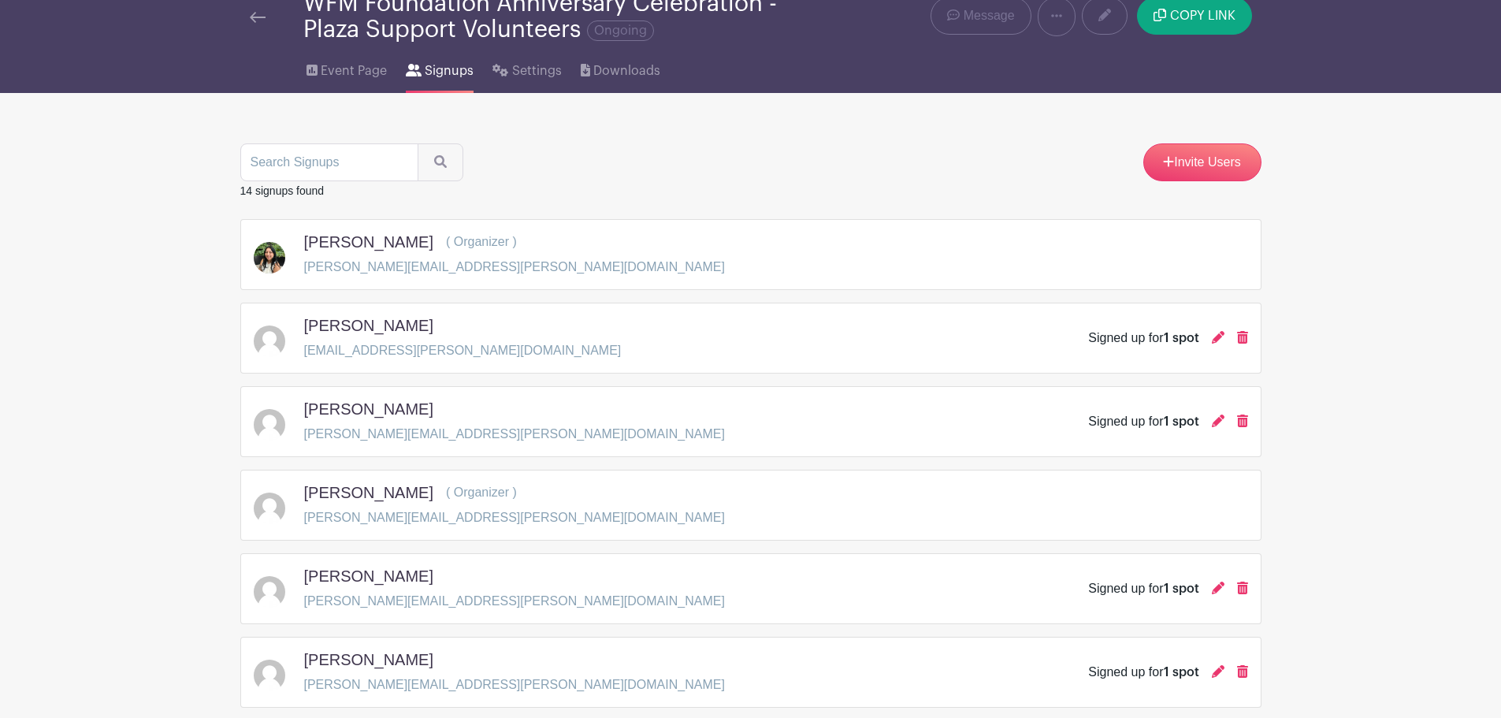
scroll to position [0, 0]
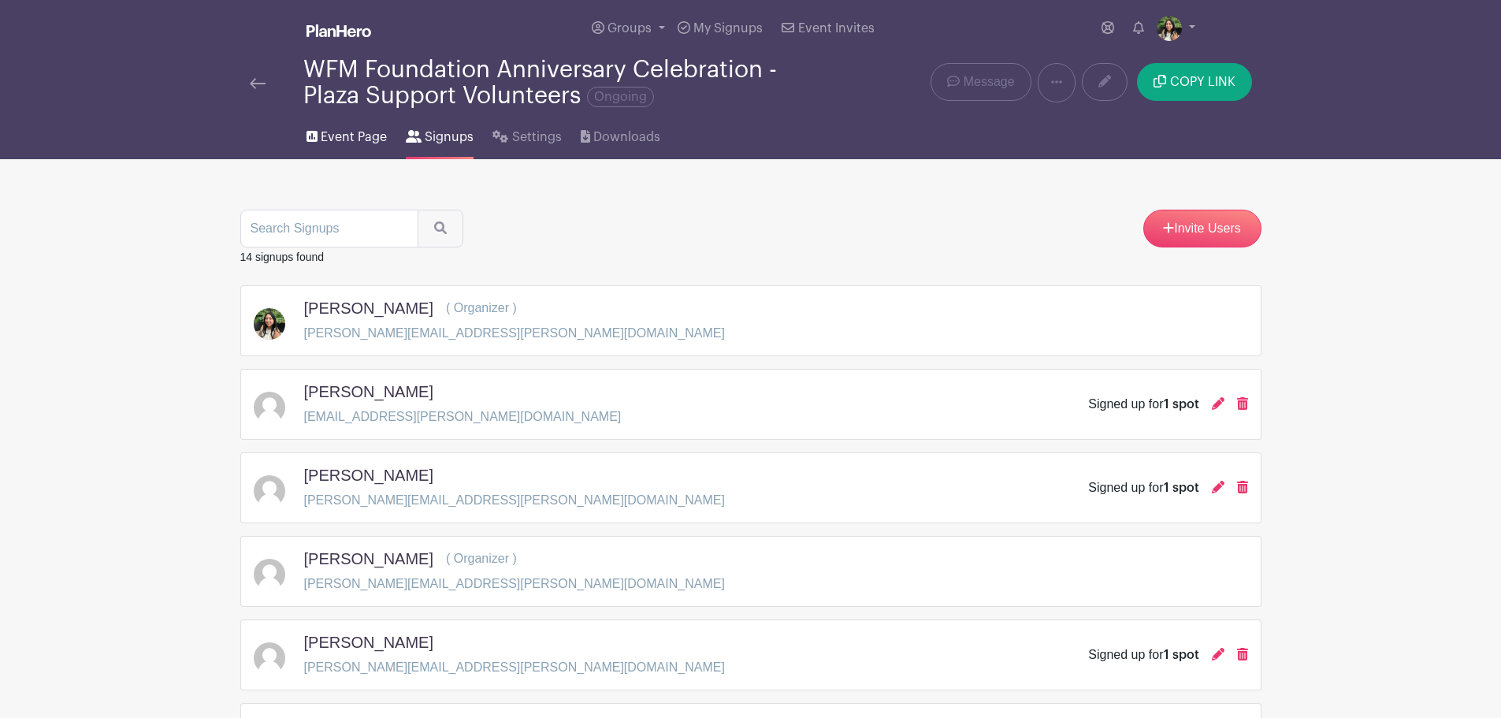
click at [359, 147] on link "Event Page" at bounding box center [347, 134] width 80 height 50
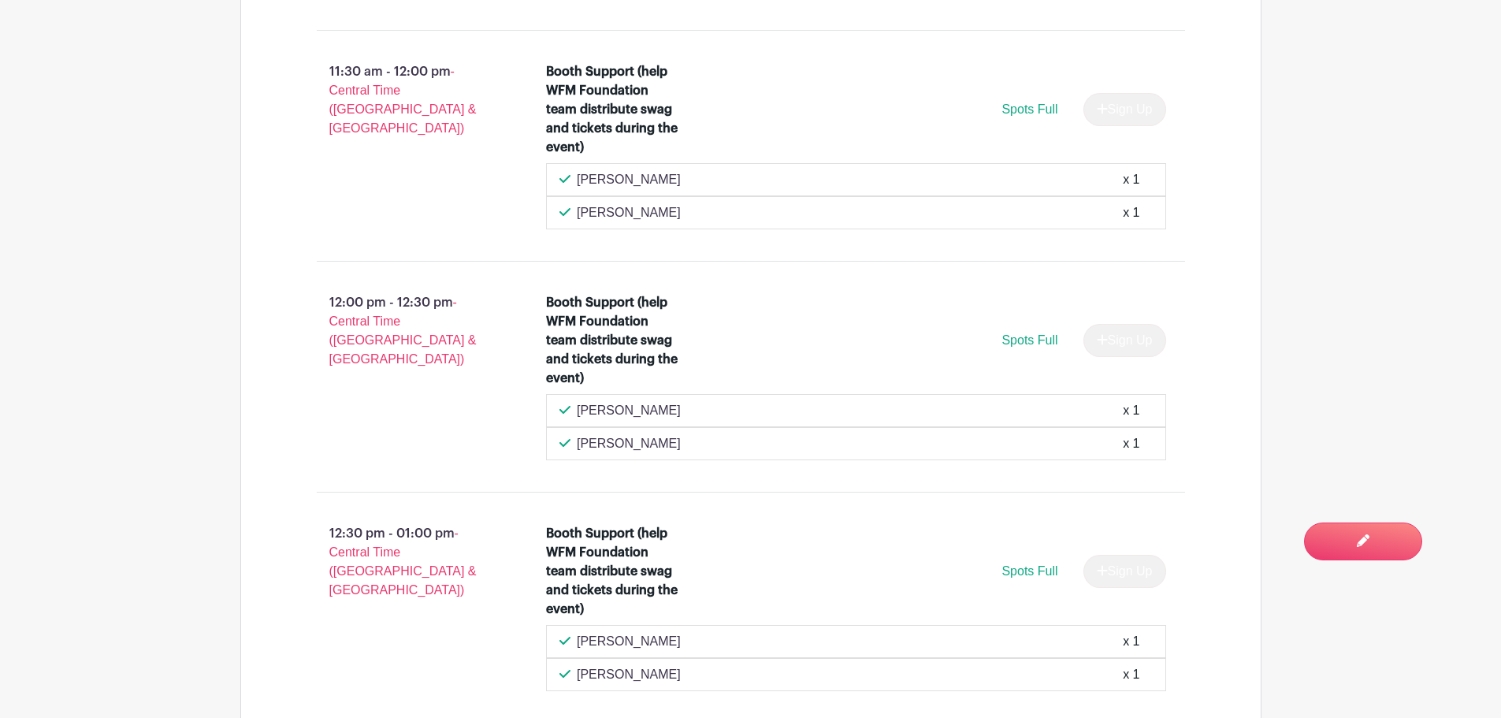
scroll to position [3861, 0]
